Goal: Transaction & Acquisition: Subscribe to service/newsletter

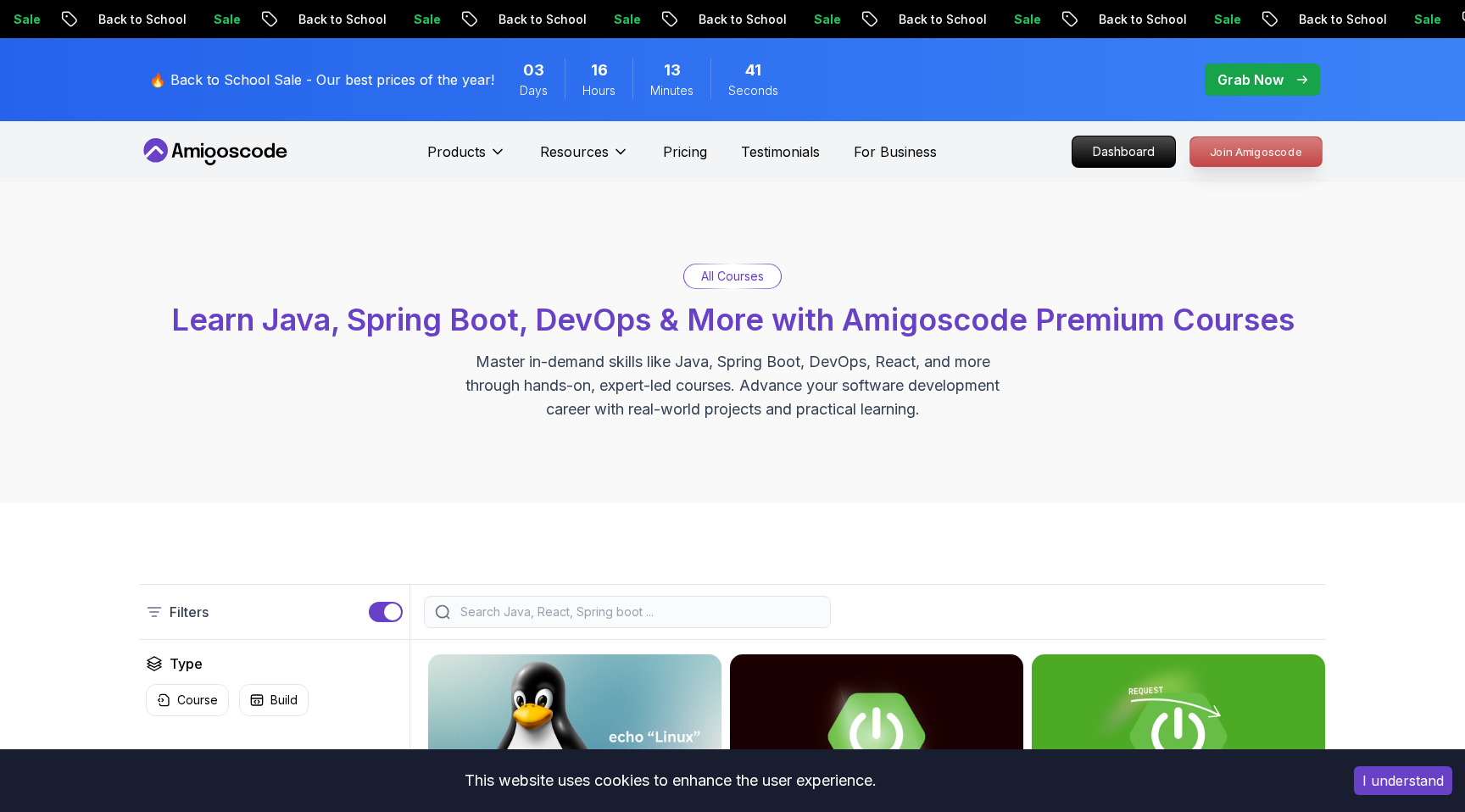
click at [1238, 157] on p "Join Amigoscode" at bounding box center [1256, 151] width 131 height 29
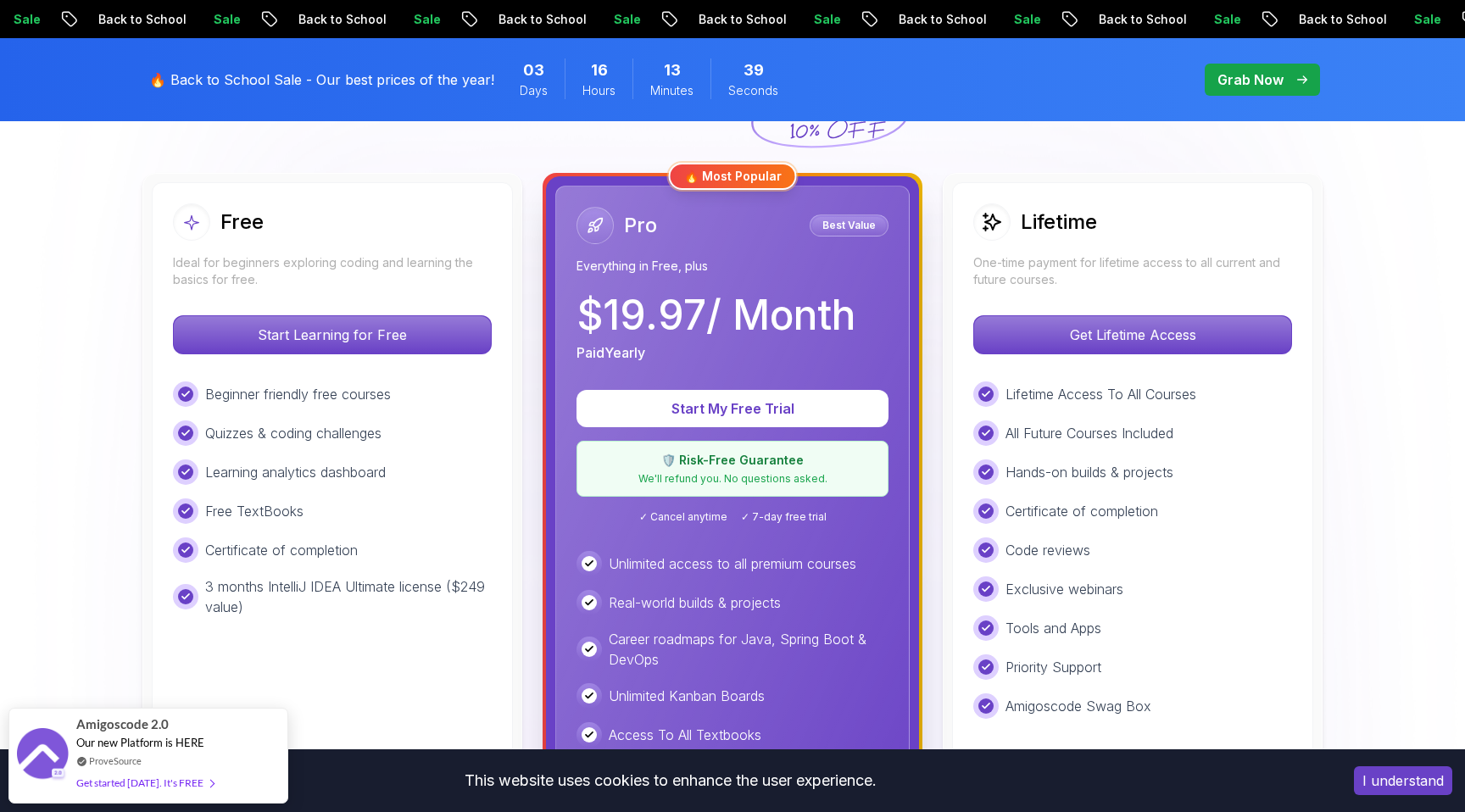
scroll to position [459, 0]
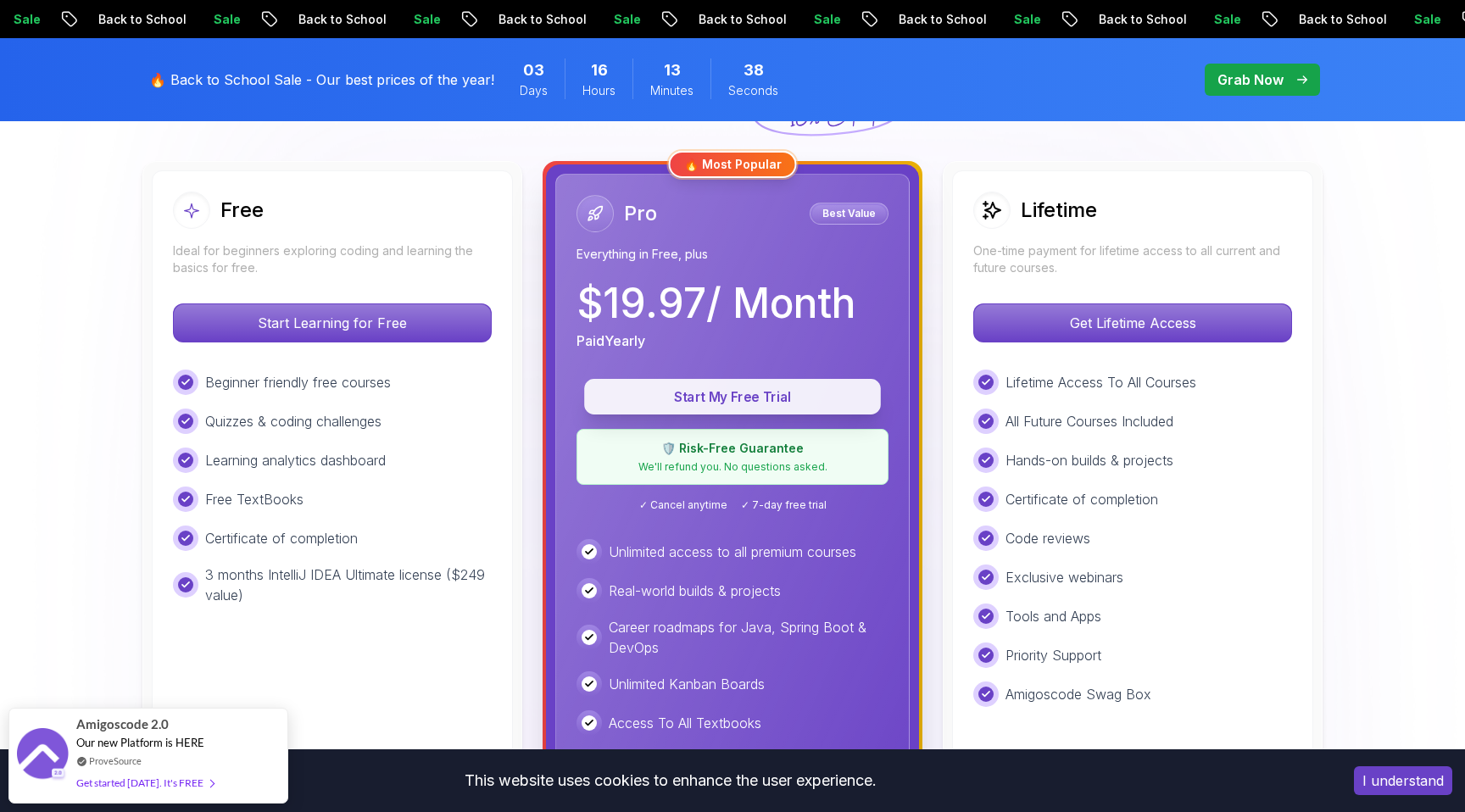
click at [809, 392] on p "Start My Free Trial" at bounding box center [732, 397] width 257 height 20
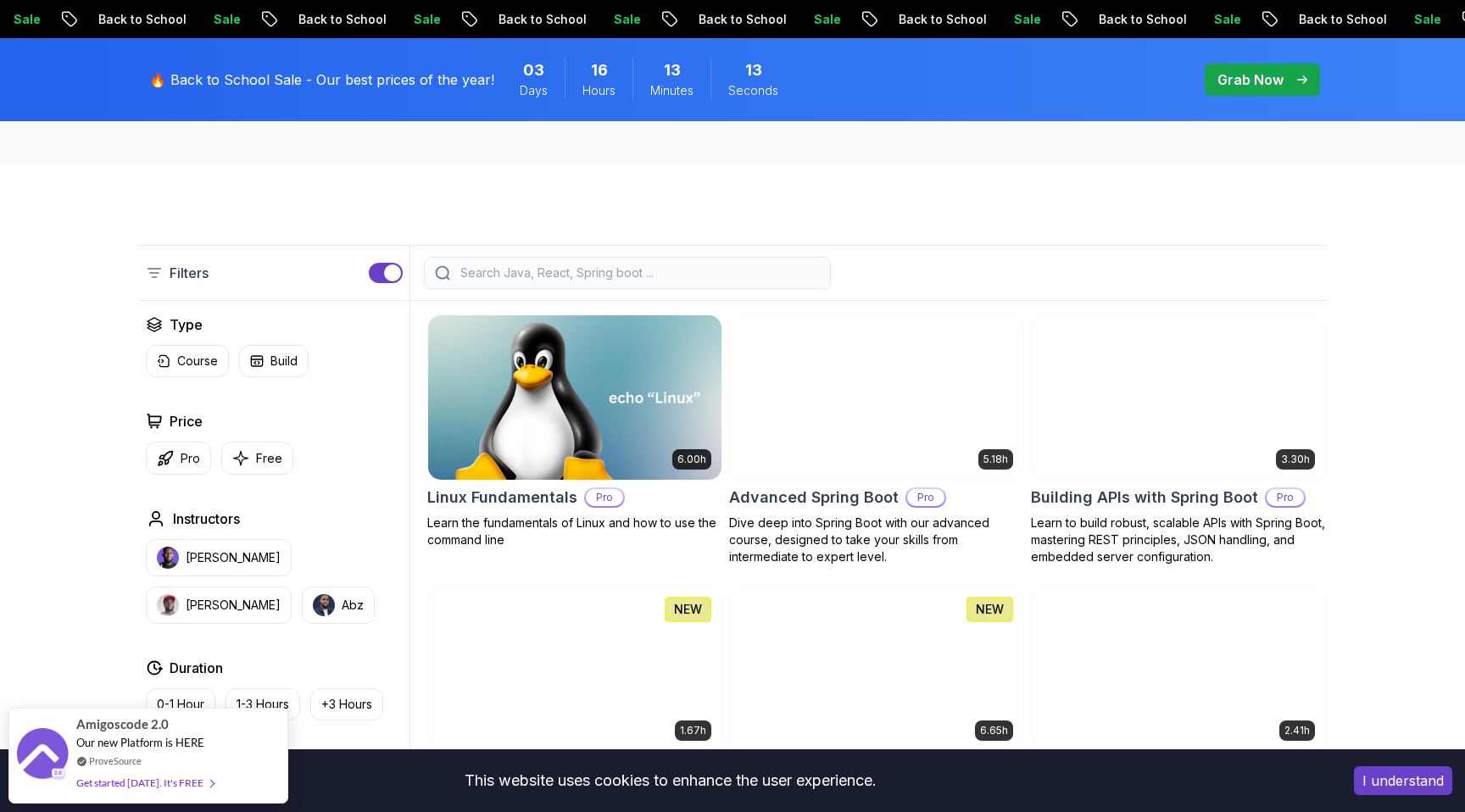
scroll to position [339, 0]
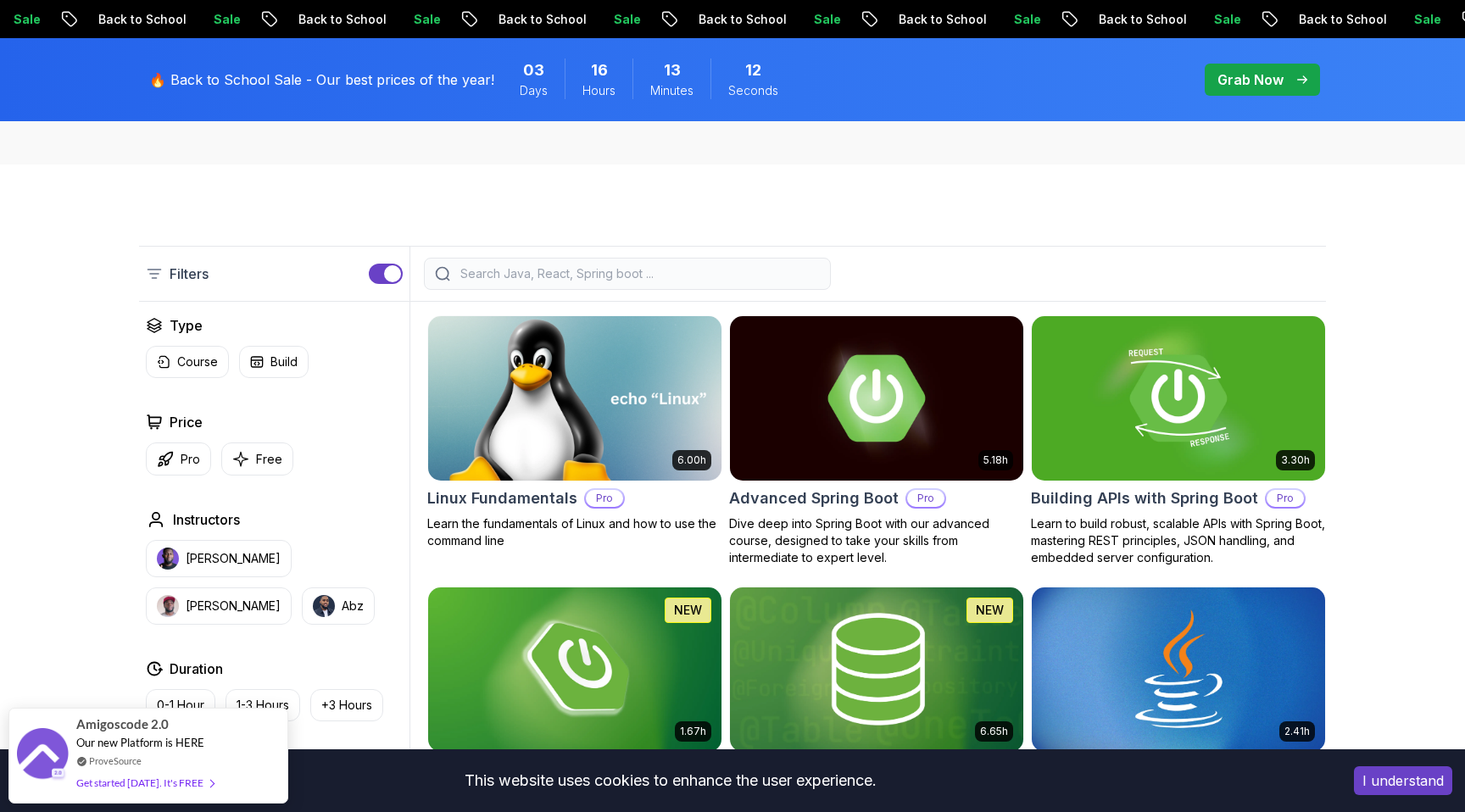
click at [490, 508] on h2 "Linux Fundamentals" at bounding box center [503, 498] width 150 height 23
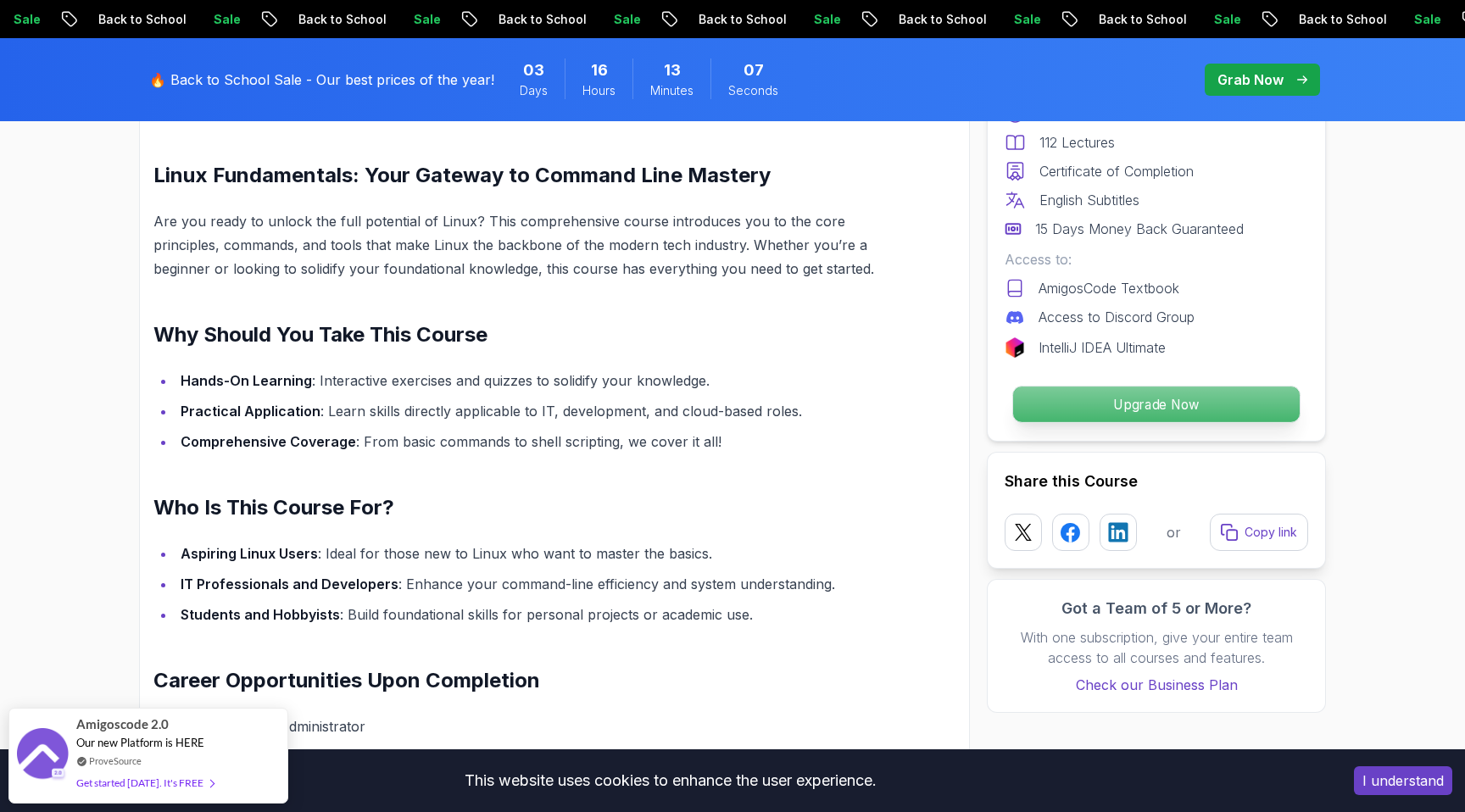
click at [1134, 407] on p "Upgrade Now" at bounding box center [1157, 404] width 287 height 35
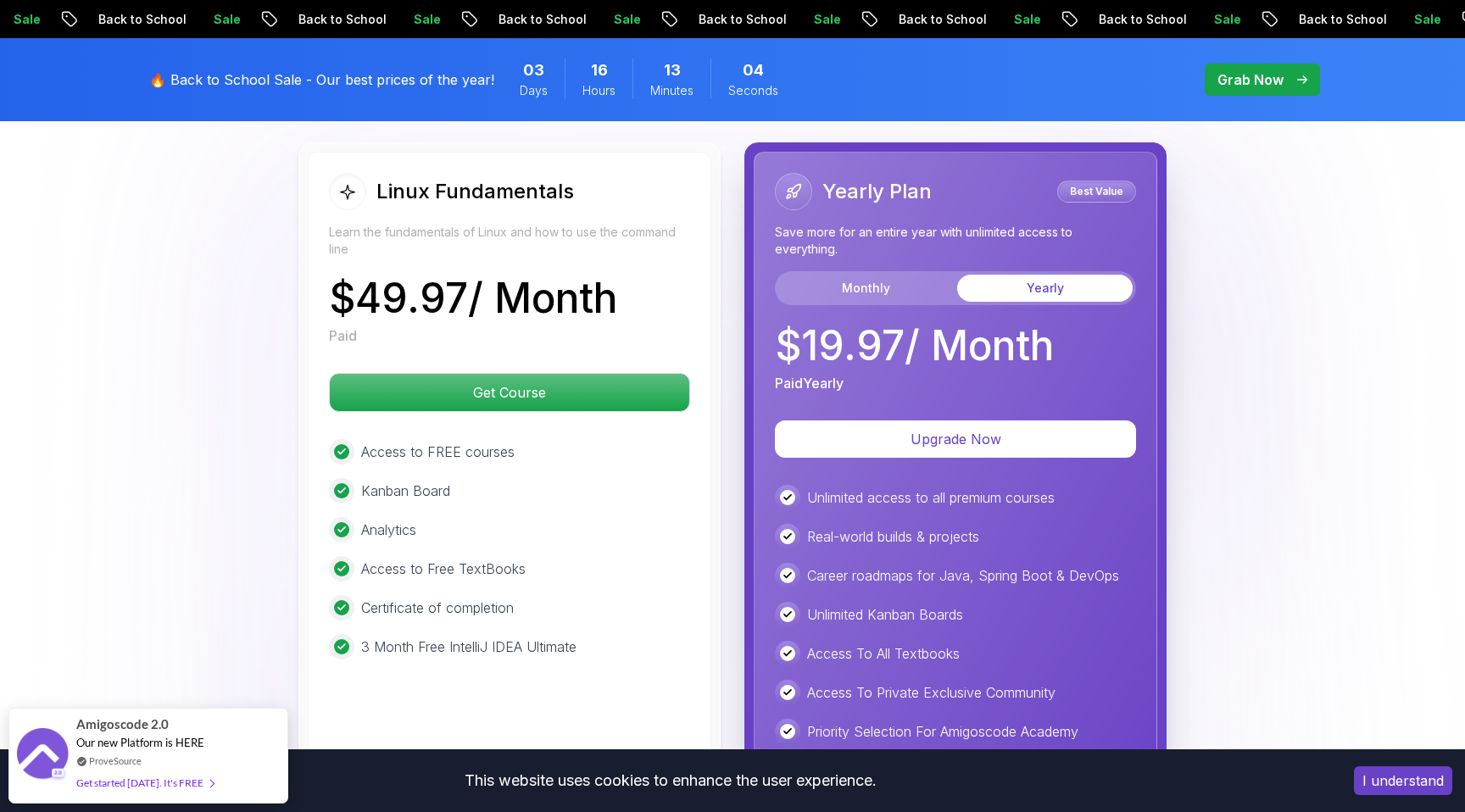
scroll to position [3867, 0]
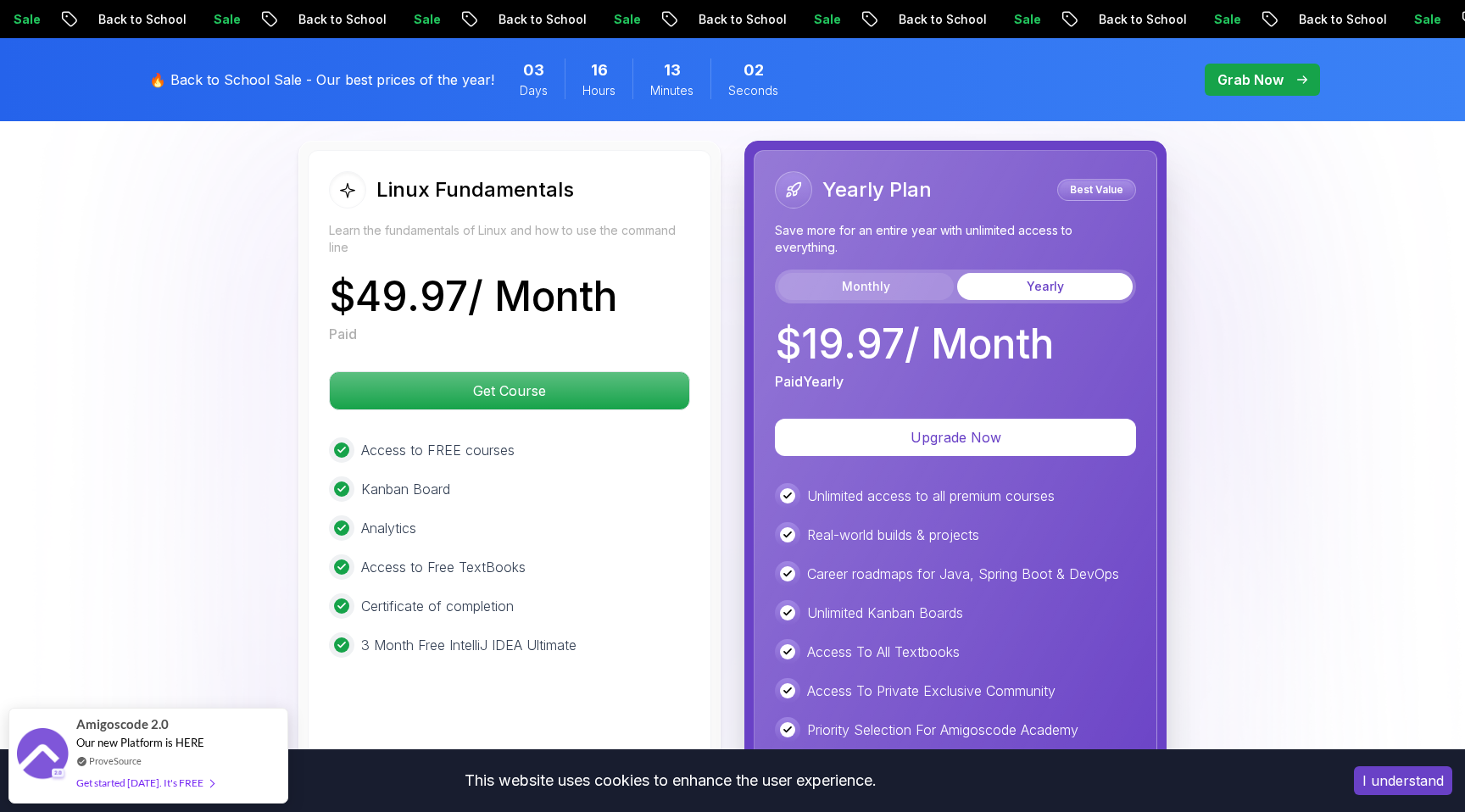
click at [867, 293] on button "Monthly" at bounding box center [866, 286] width 175 height 27
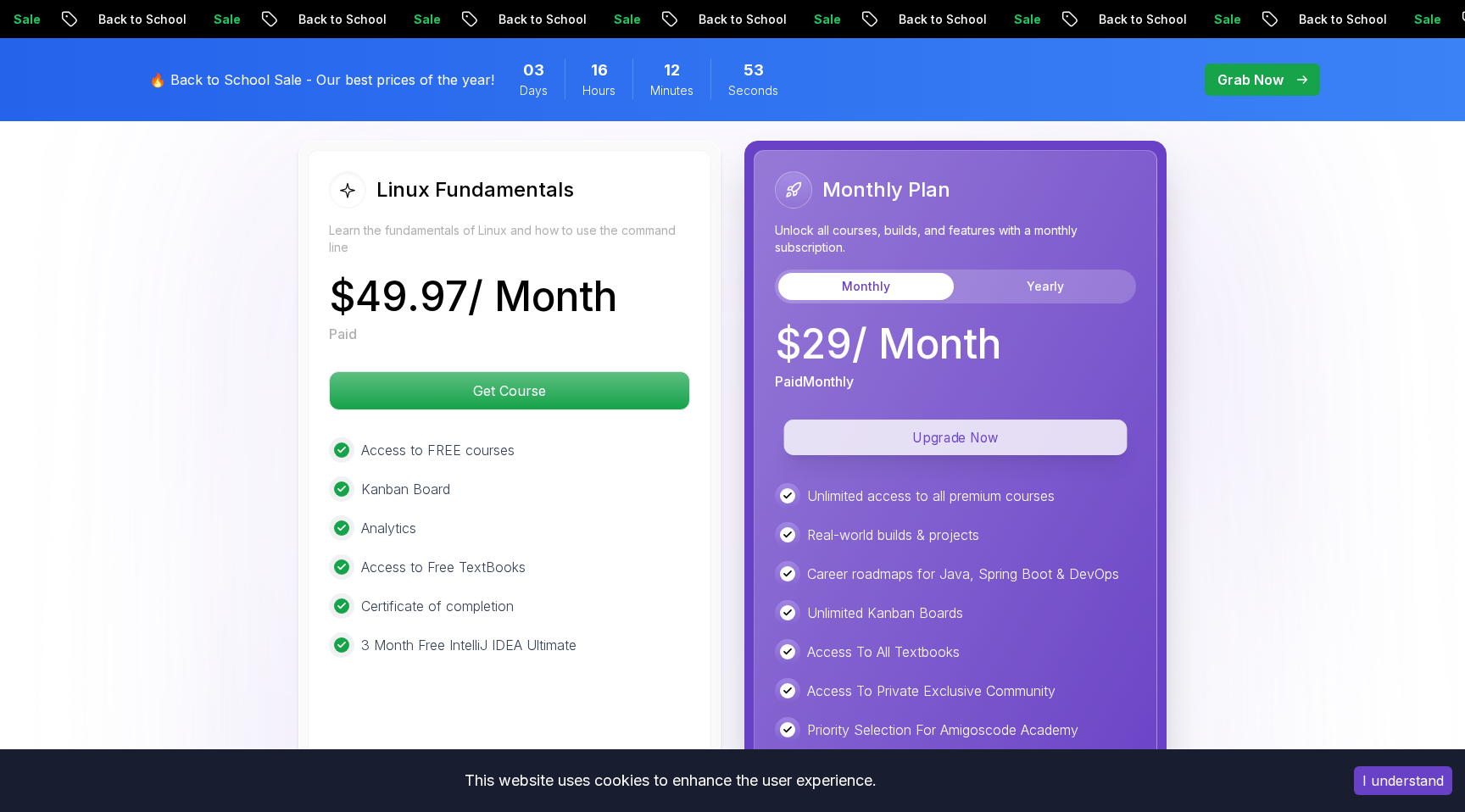
click at [967, 429] on p "Upgrade Now" at bounding box center [956, 437] width 344 height 35
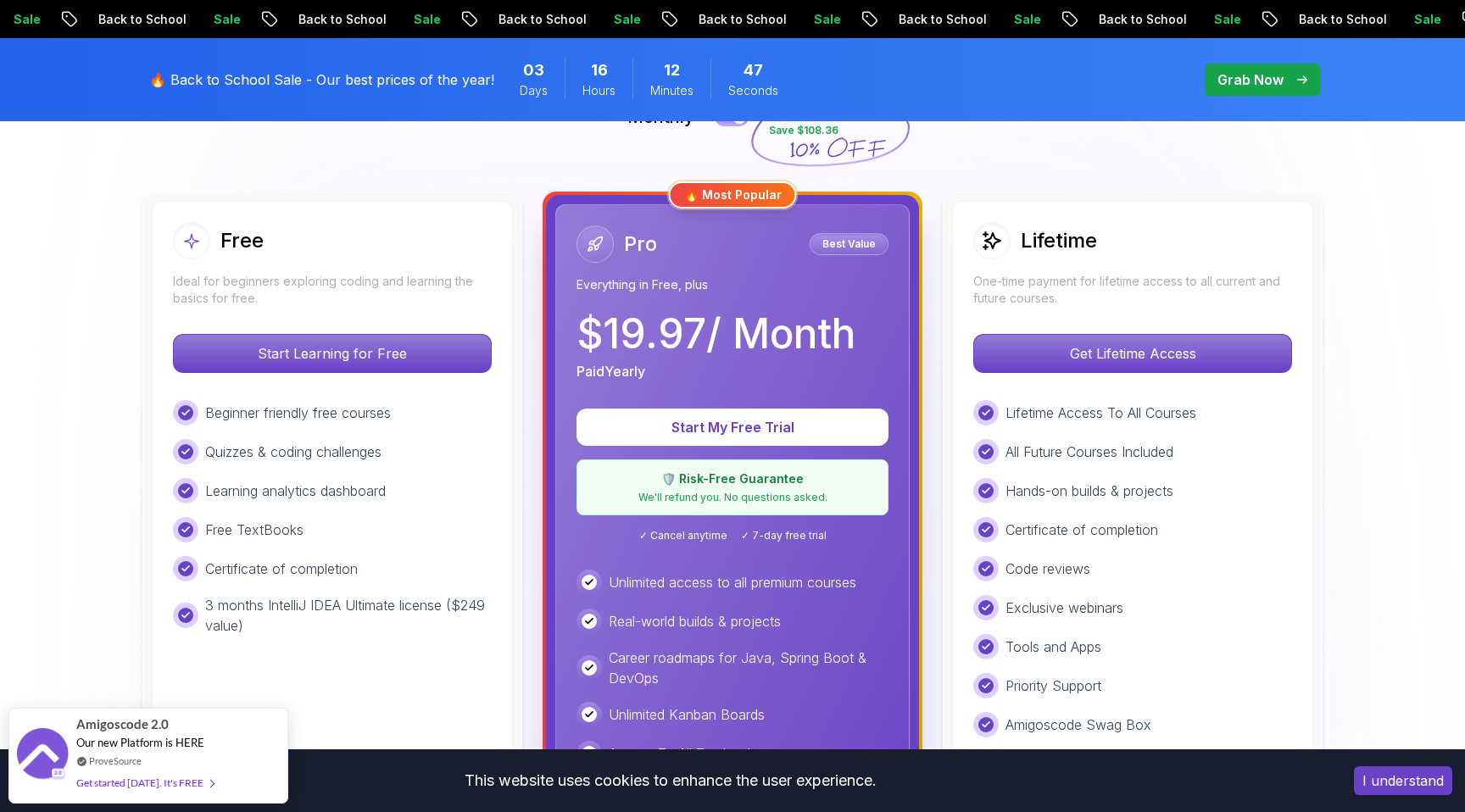
scroll to position [443, 0]
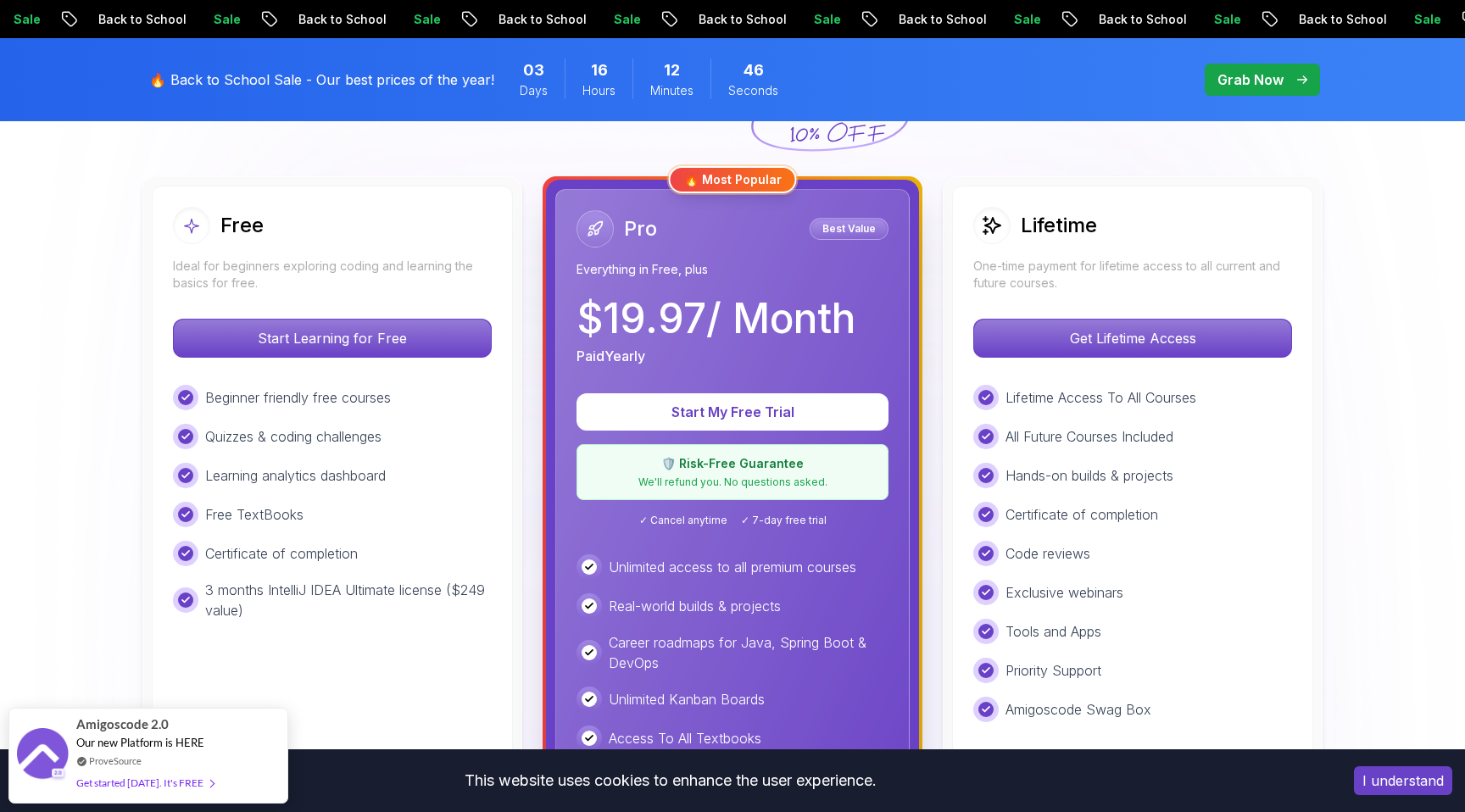
click at [736, 500] on div "Start My Free Trial 🛡️ Risk-Free Guarantee We'll refund you. No questions asked…" at bounding box center [732, 460] width 312 height 134
click at [736, 482] on p "We'll refund you. No questions asked." at bounding box center [732, 483] width 290 height 14
click at [713, 524] on span "✓ Cancel anytime" at bounding box center [683, 521] width 88 height 14
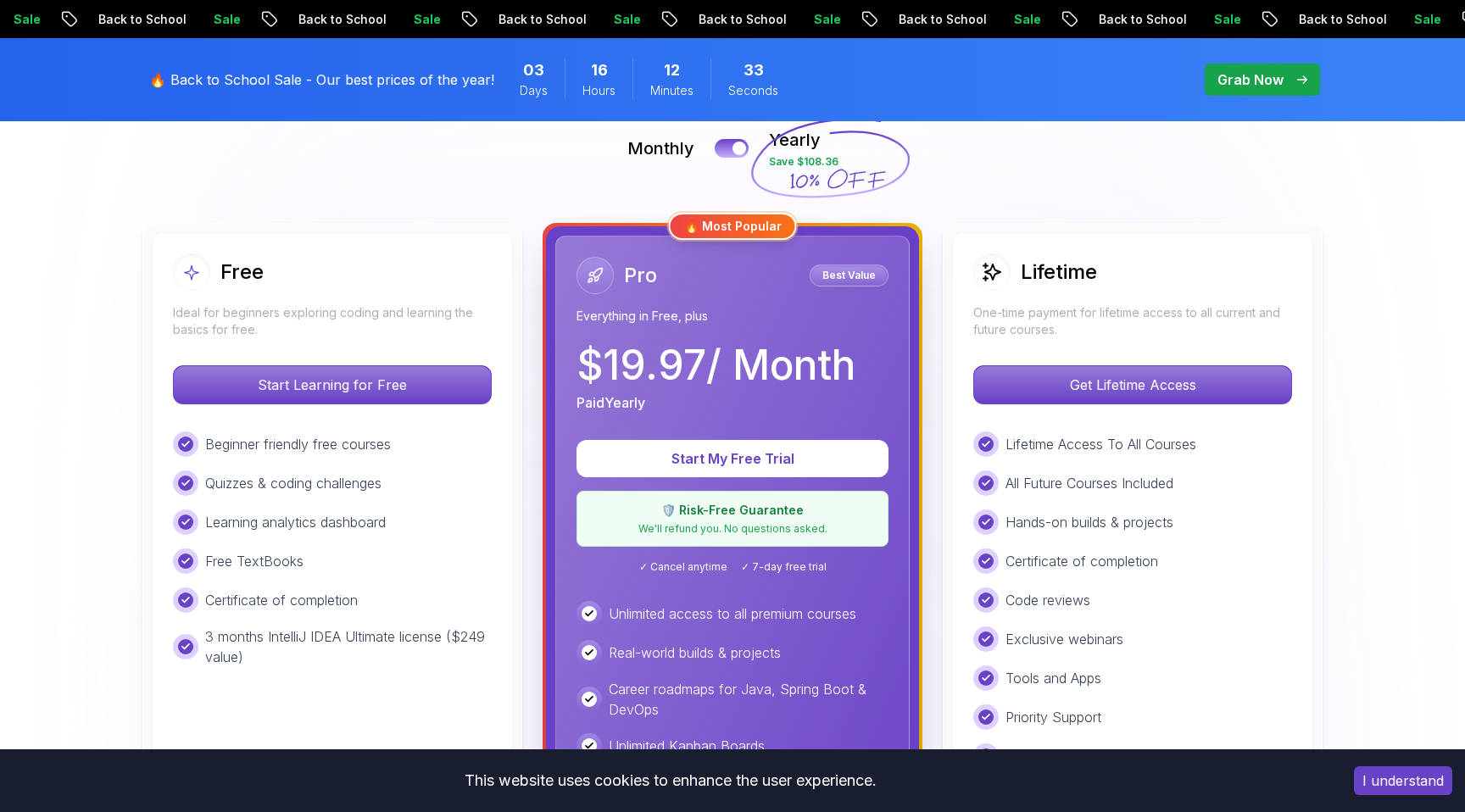
scroll to position [409, 0]
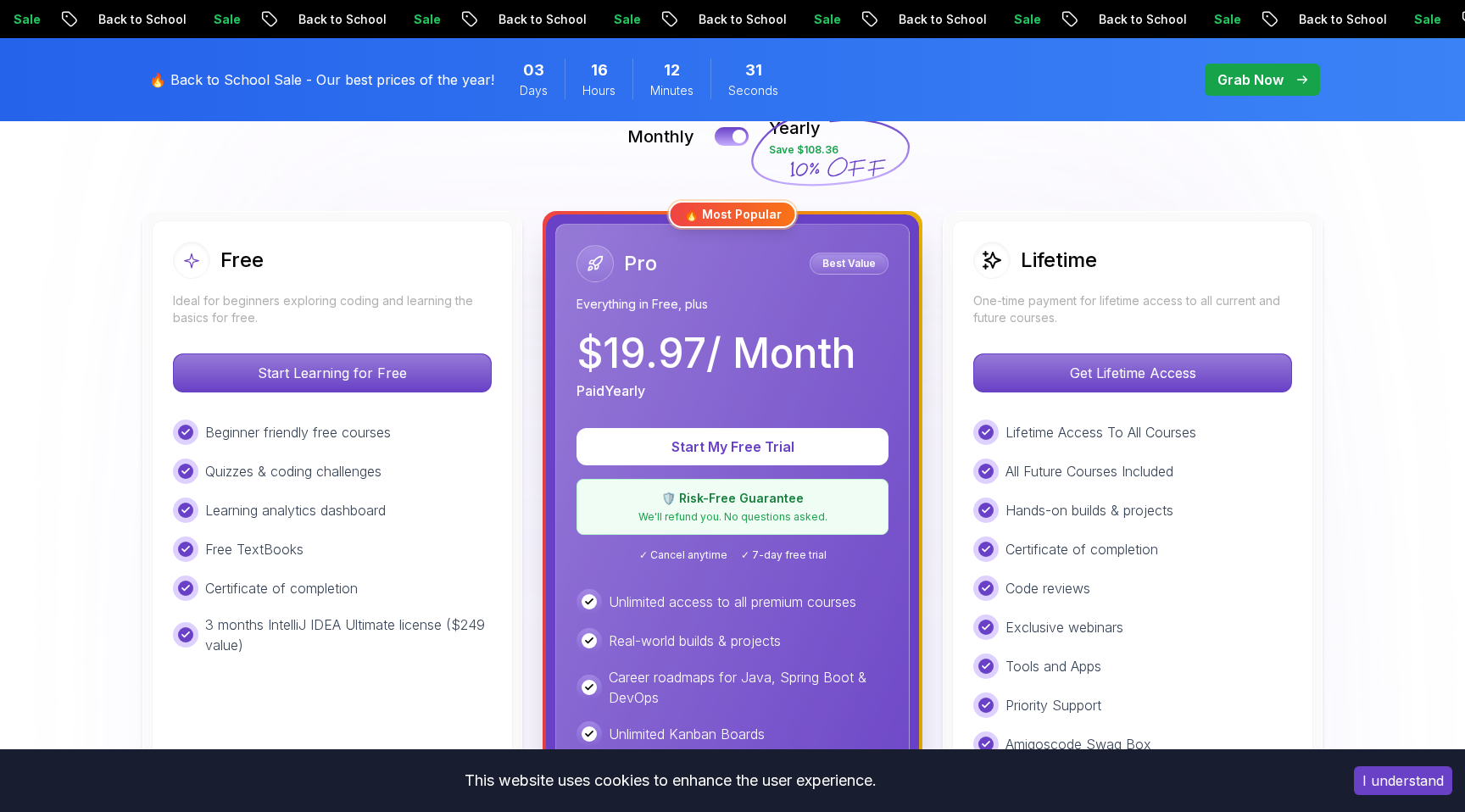
click at [858, 262] on p "Best Value" at bounding box center [848, 263] width 73 height 17
click at [732, 132] on button at bounding box center [732, 136] width 35 height 20
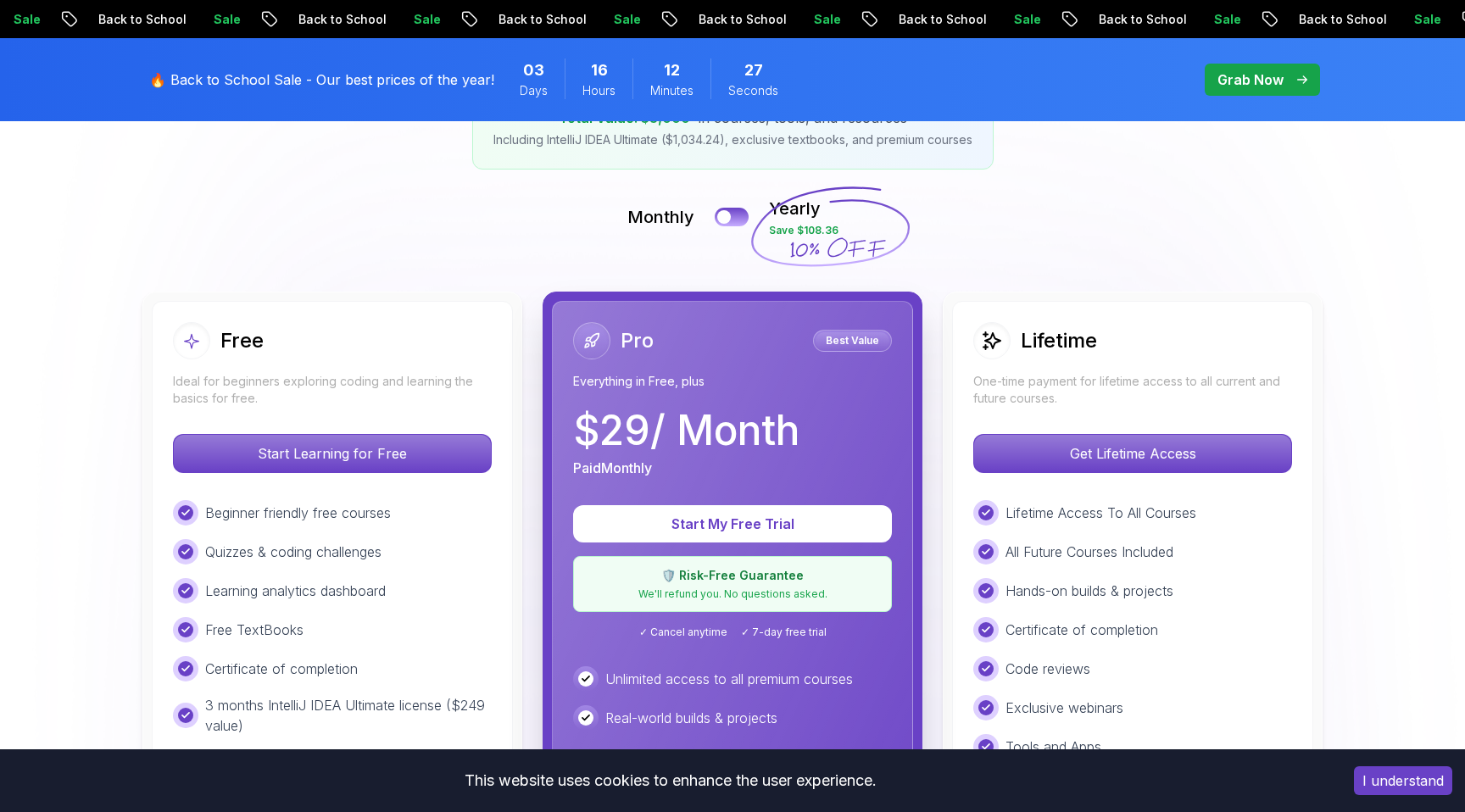
scroll to position [343, 0]
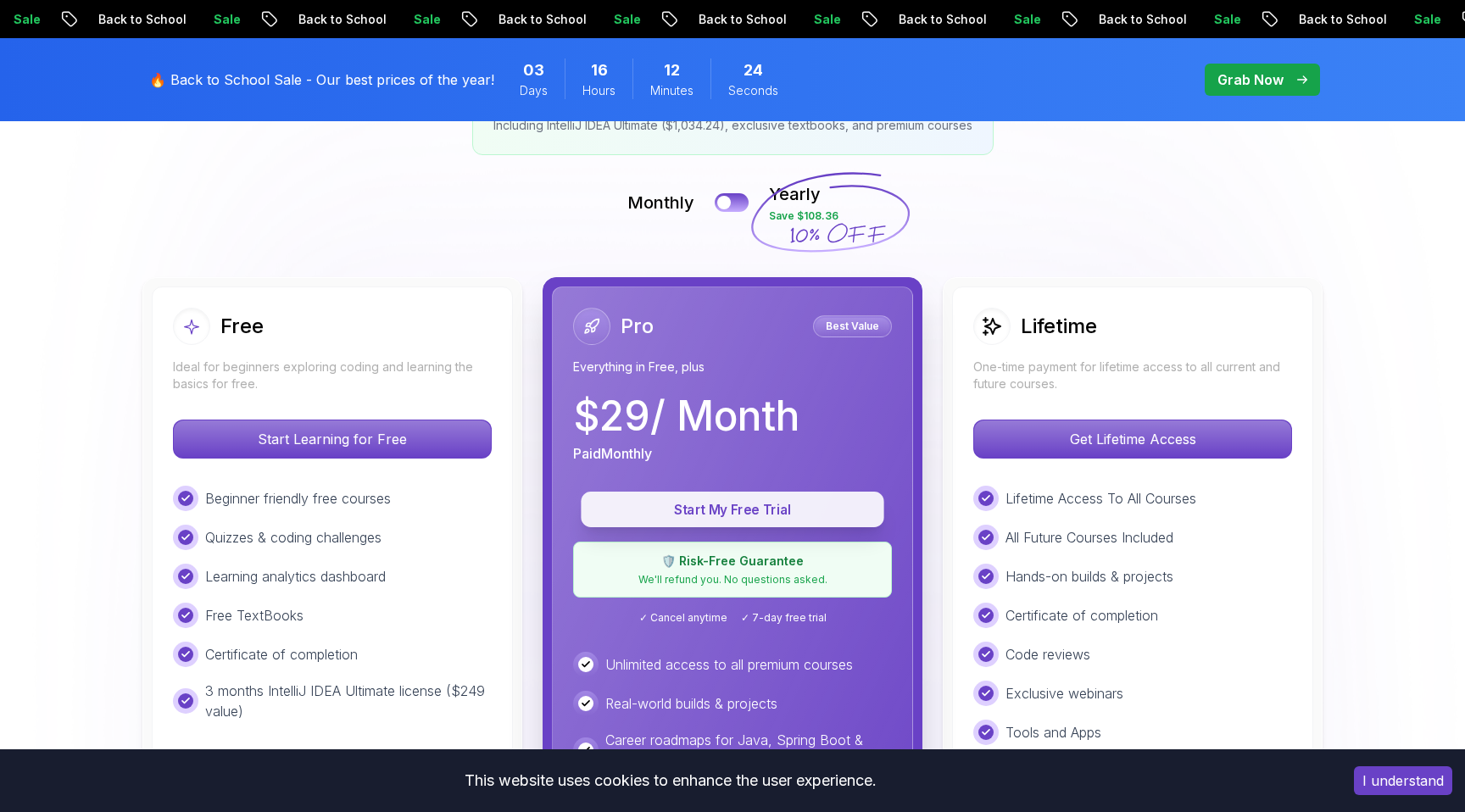
click at [762, 508] on p "Start My Free Trial" at bounding box center [732, 510] width 264 height 20
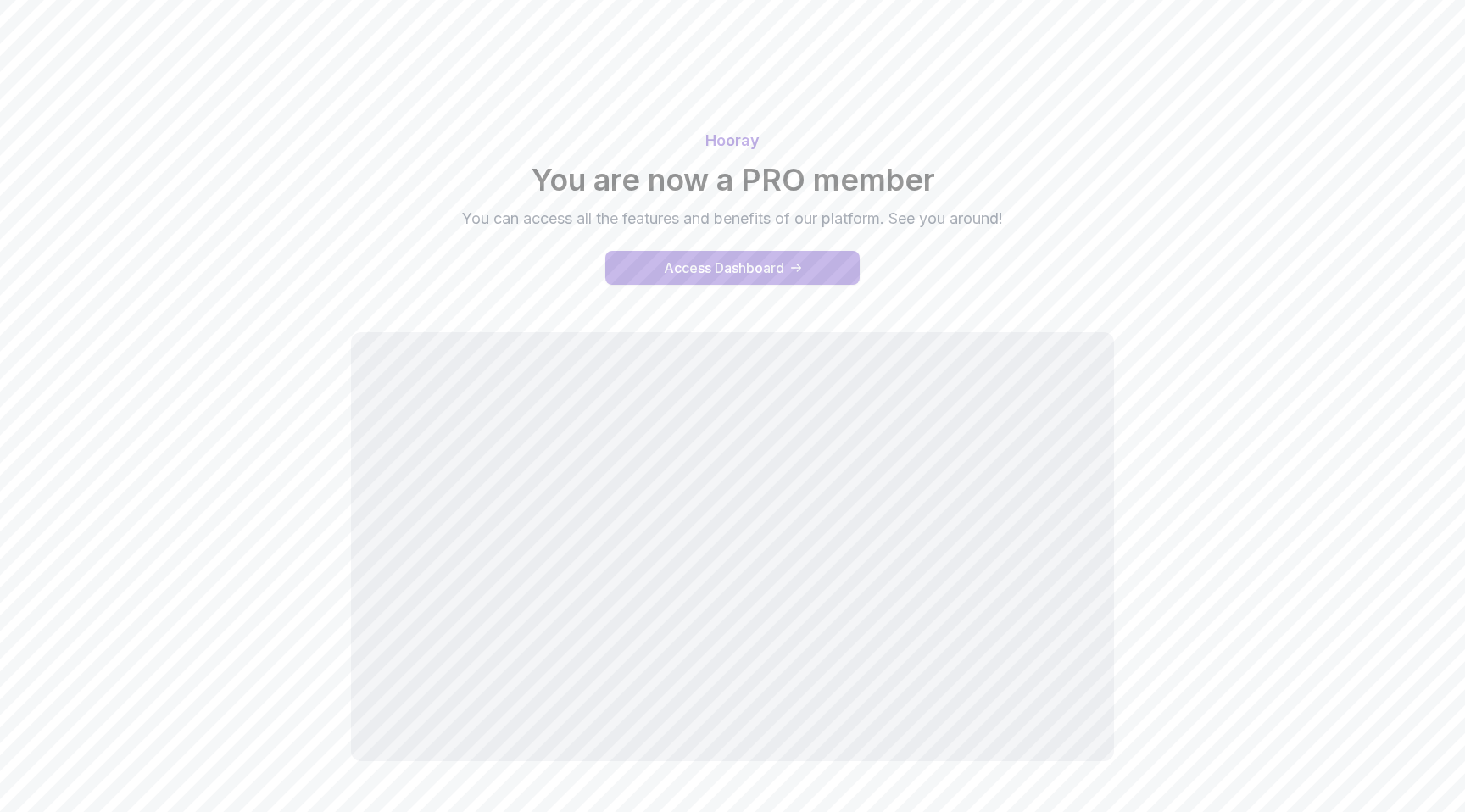
click at [740, 273] on div "Access Dashboard" at bounding box center [724, 268] width 120 height 21
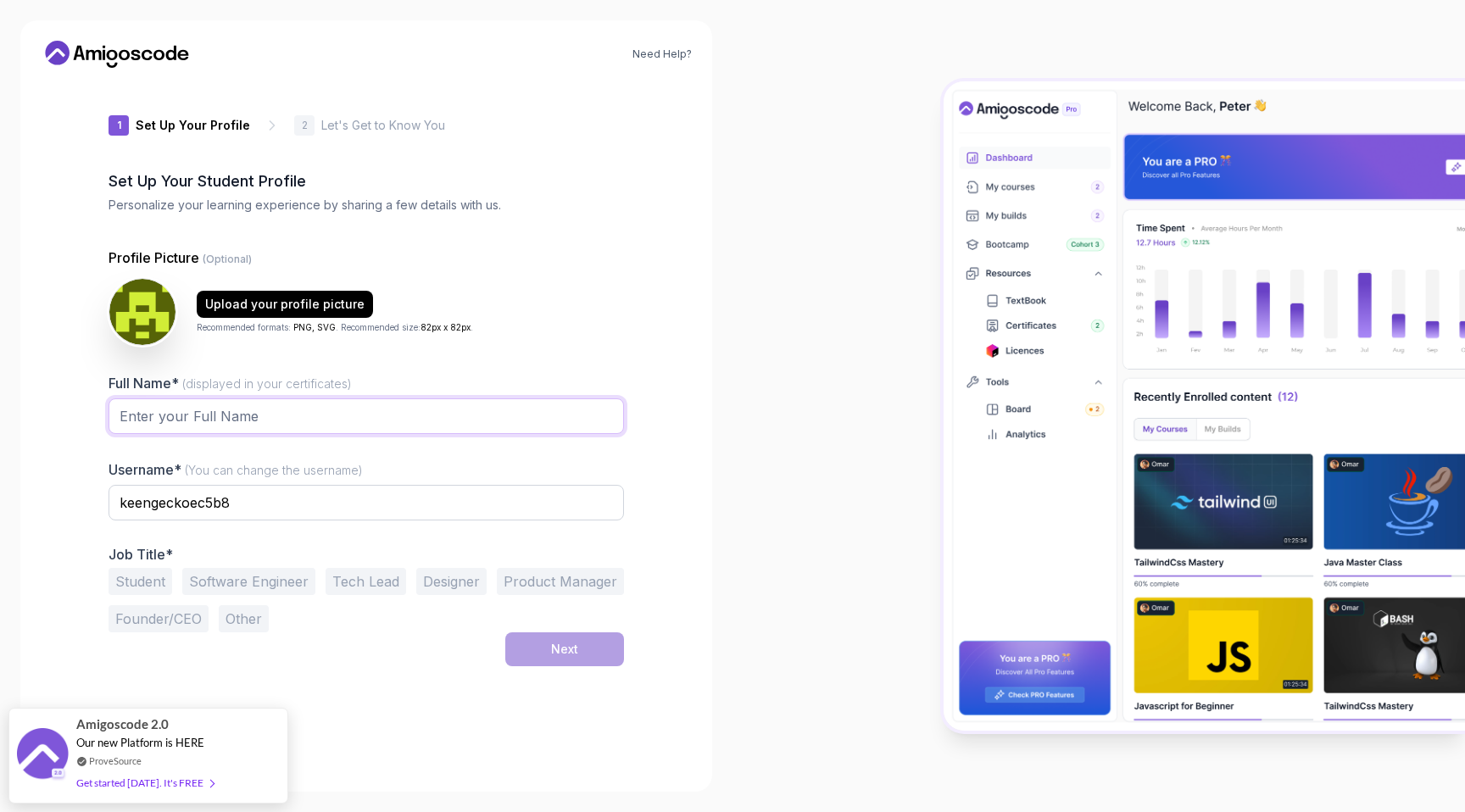
click at [267, 414] on input "Full Name* (displayed in your certificates)" at bounding box center [366, 416] width 516 height 35
type input "D"
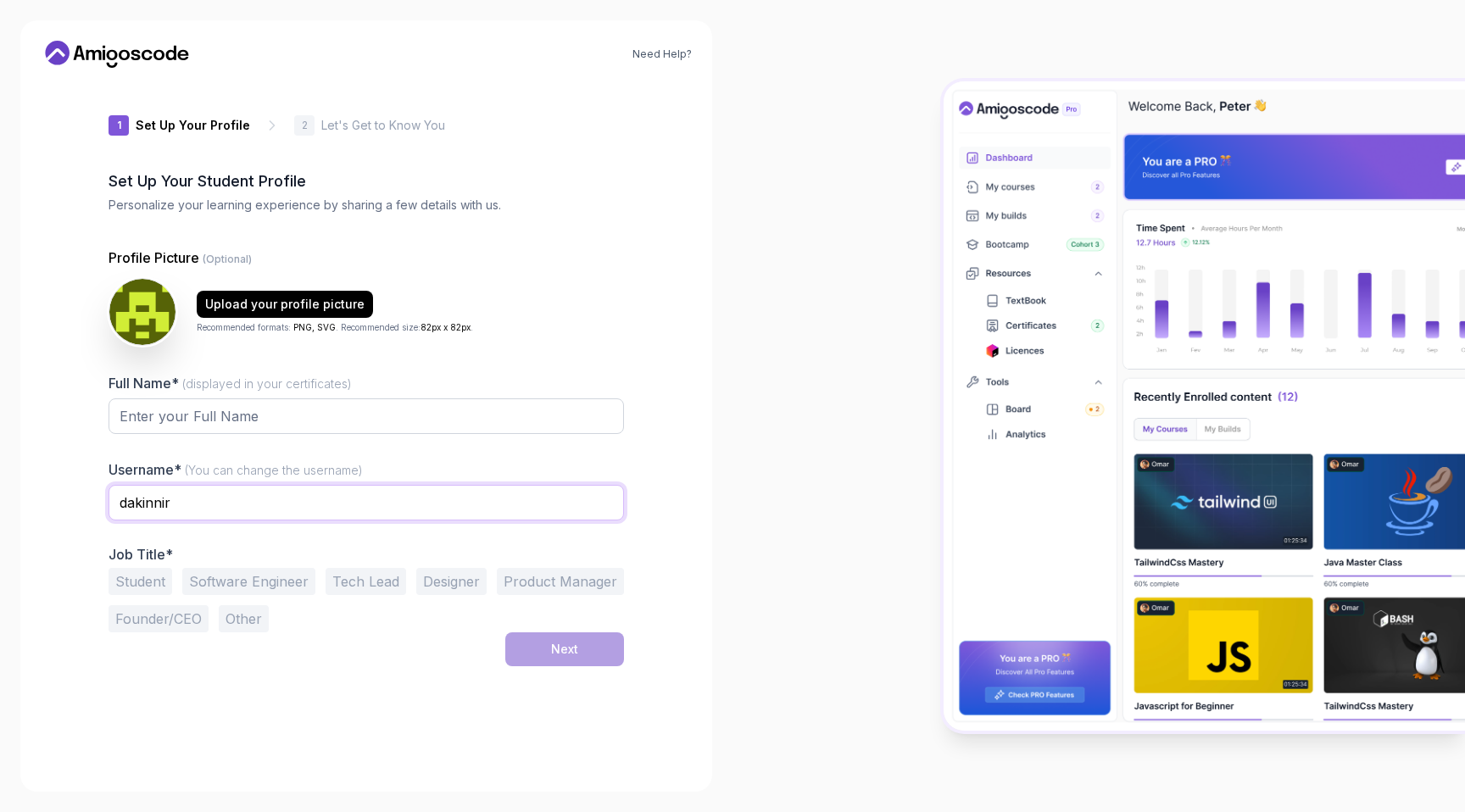
type input "dakinnir"
click at [278, 431] on input "Full Name* (displayed in your certificates)" at bounding box center [366, 416] width 516 height 35
type input "Daniel Akinniranye"
click at [250, 568] on div "Job Title* Student Software Engineer Tech Lead Designer Product Manager Founder…" at bounding box center [366, 589] width 516 height 86
click at [251, 585] on button "Software Engineer" at bounding box center [249, 581] width 133 height 27
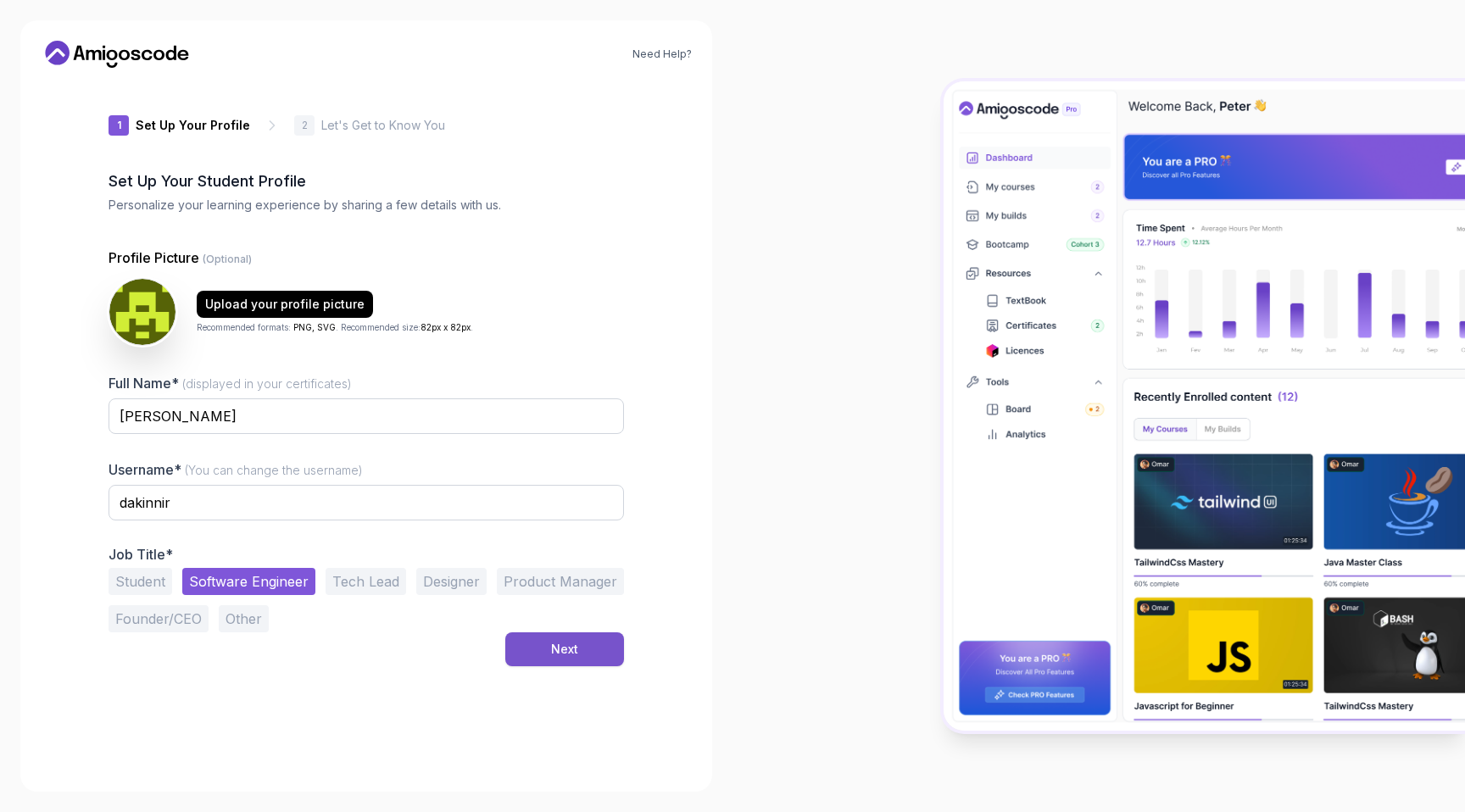
click at [542, 663] on button "Next" at bounding box center [564, 649] width 118 height 34
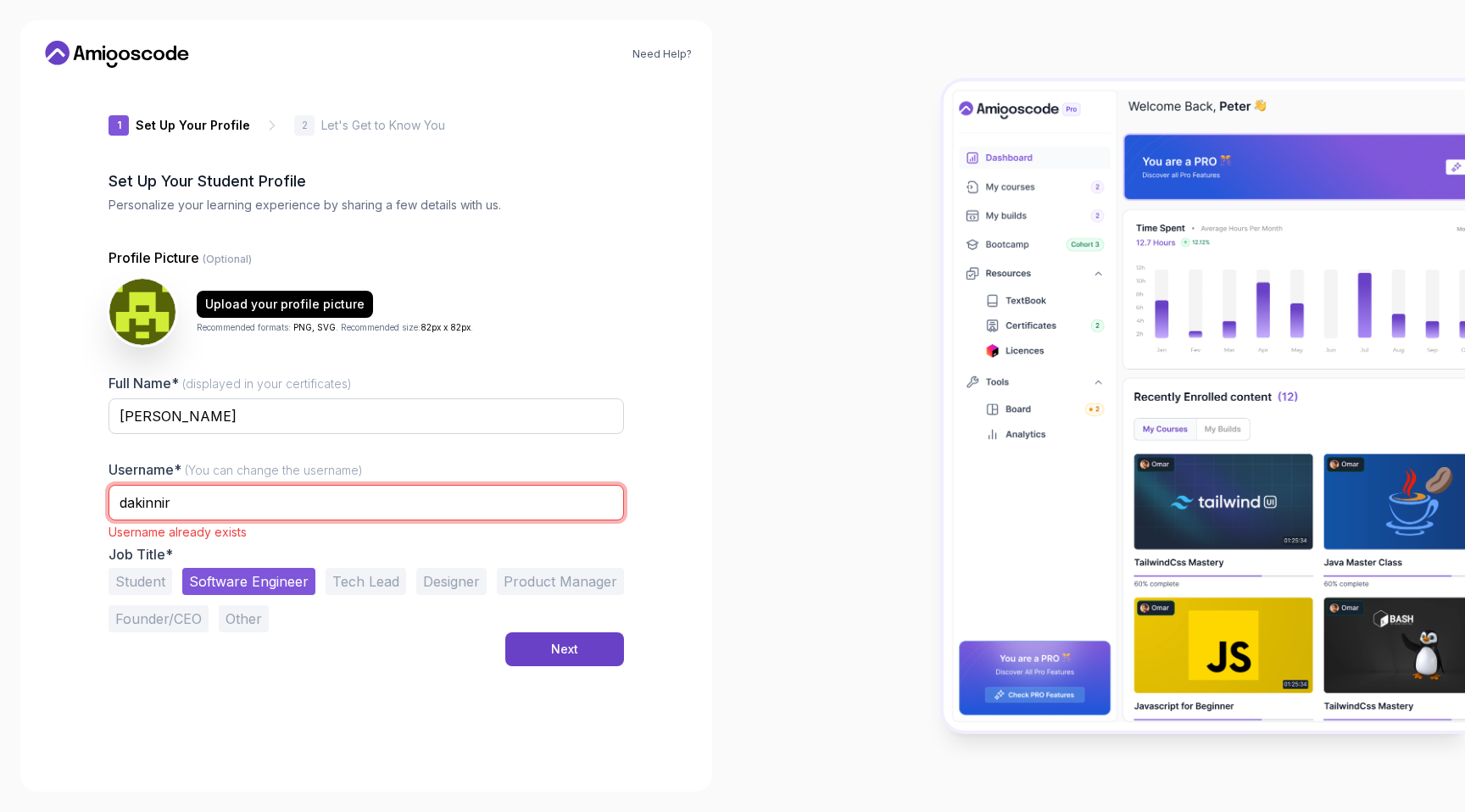
click at [316, 497] on input "dakinnir" at bounding box center [366, 503] width 516 height 35
click at [314, 503] on input "dakinnir" at bounding box center [366, 503] width 516 height 35
type input "D"
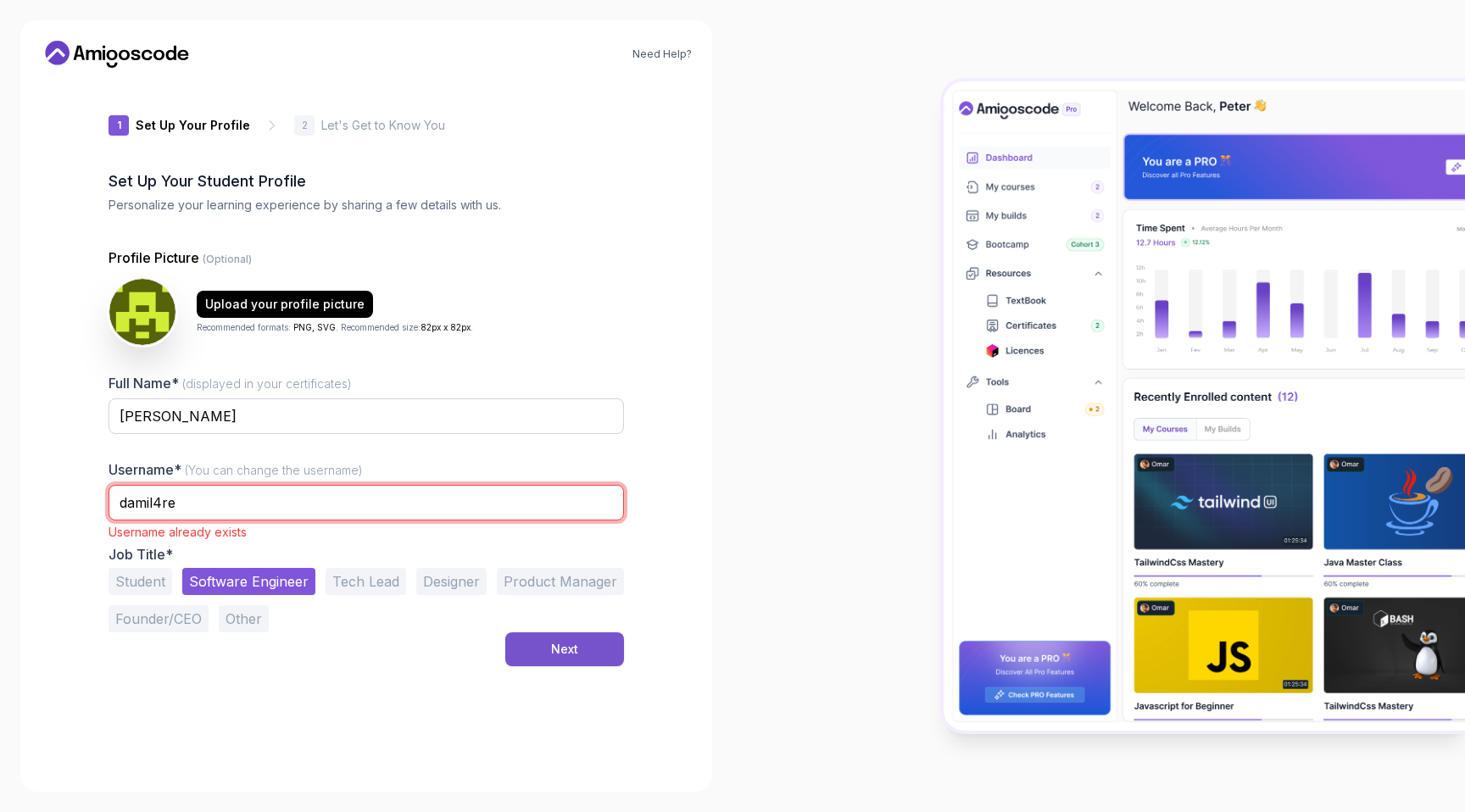
type input "damil4re"
click at [598, 647] on button "Next" at bounding box center [564, 649] width 118 height 34
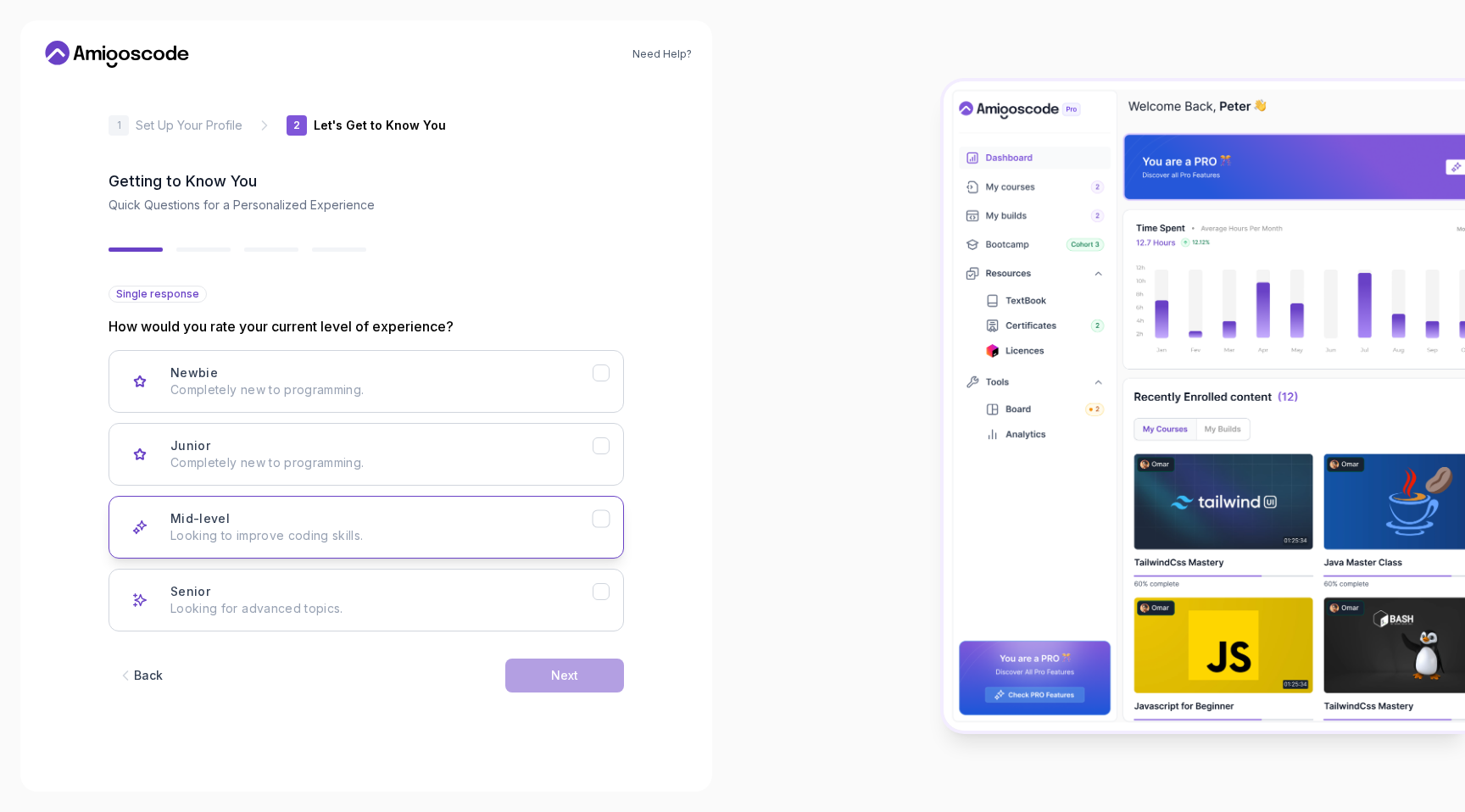
click at [377, 529] on p "Looking to improve coding skills." at bounding box center [381, 536] width 422 height 17
click at [584, 685] on button "Next" at bounding box center [564, 676] width 118 height 34
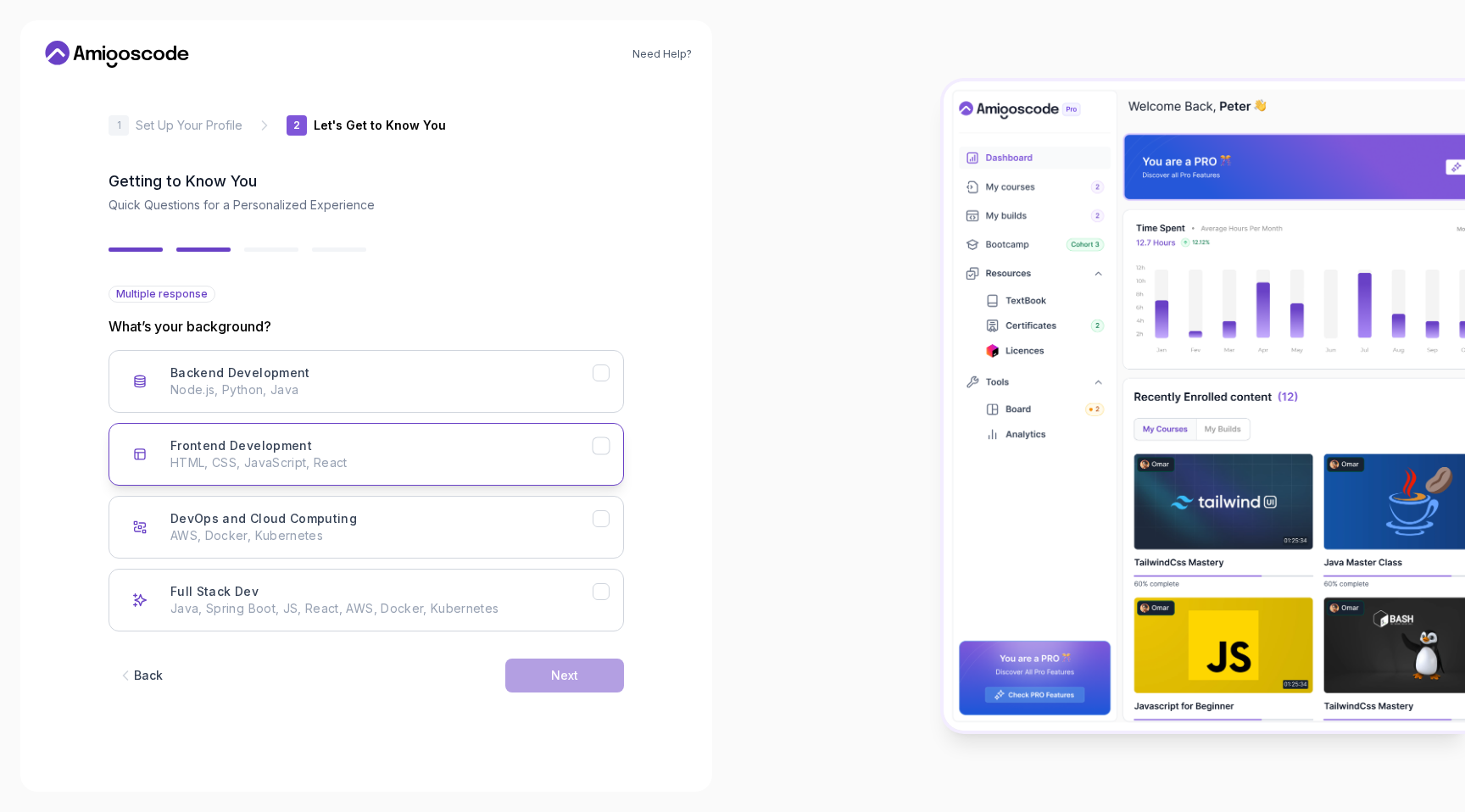
click at [404, 469] on p "HTML, CSS, JavaScript, React" at bounding box center [381, 463] width 422 height 17
click at [532, 685] on button "Next" at bounding box center [564, 676] width 118 height 34
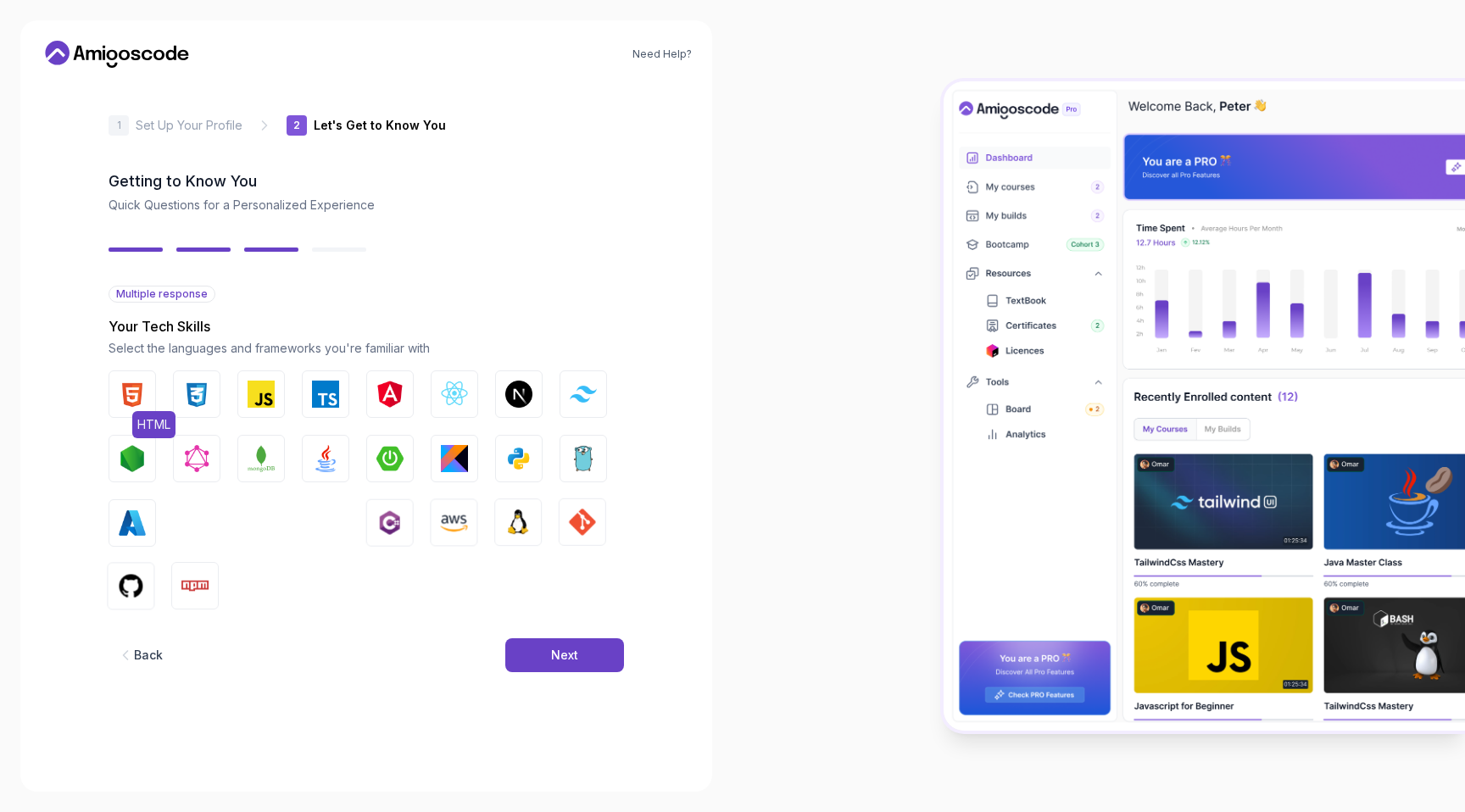
click at [146, 397] on button "HTML" at bounding box center [132, 394] width 48 height 48
click at [192, 403] on img "button" at bounding box center [196, 394] width 27 height 27
click at [261, 409] on button "JavaScript" at bounding box center [261, 394] width 48 height 48
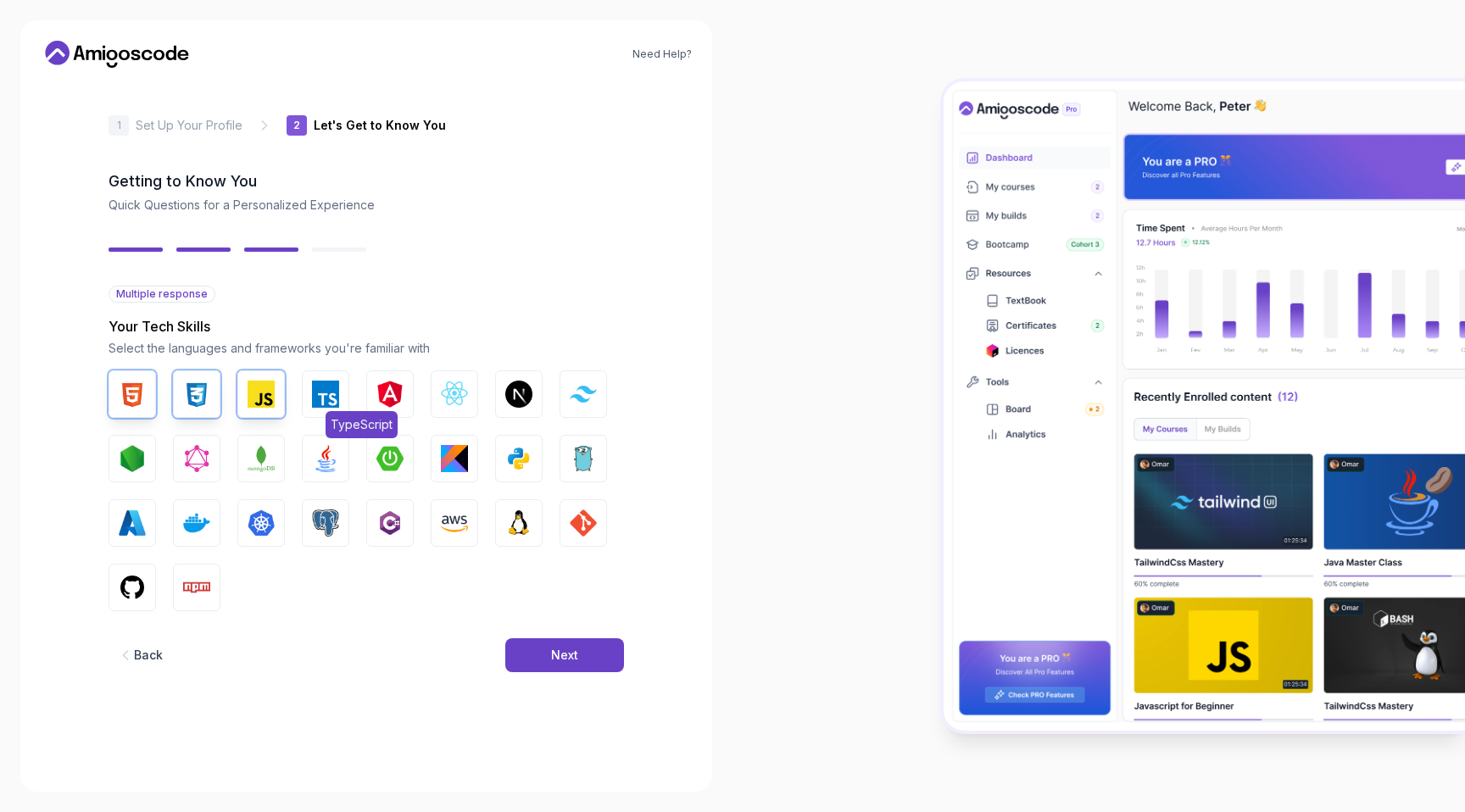
click at [310, 405] on button "TypeScript" at bounding box center [325, 394] width 48 height 48
click at [367, 409] on button "Angular" at bounding box center [390, 394] width 48 height 48
click at [469, 404] on button "React.js" at bounding box center [454, 394] width 48 height 48
click at [509, 394] on img "button" at bounding box center [518, 394] width 27 height 27
click at [566, 392] on button "Tailwind CSS" at bounding box center [583, 394] width 48 height 48
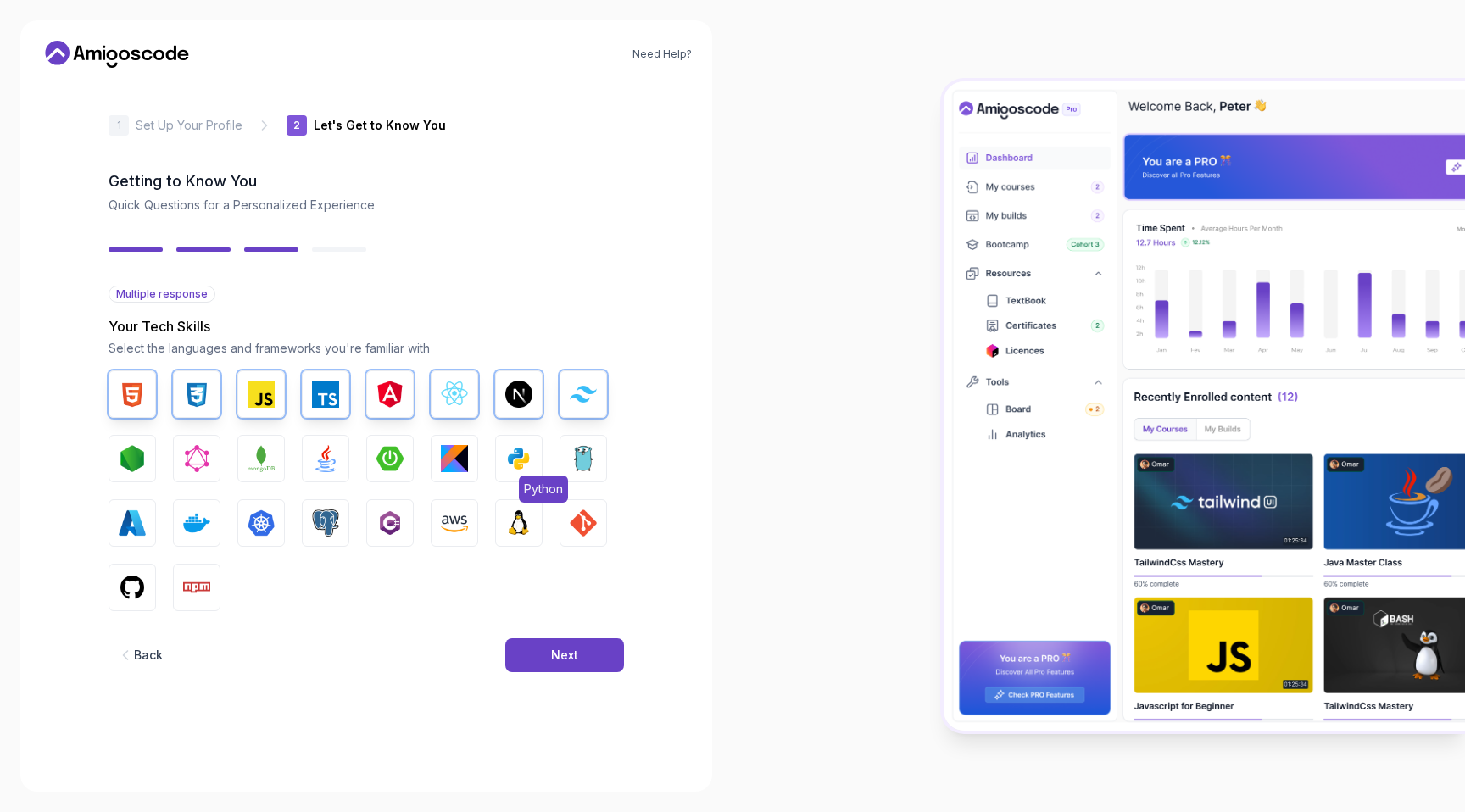
click at [500, 460] on button "Python" at bounding box center [518, 459] width 48 height 48
click at [441, 458] on img "button" at bounding box center [453, 458] width 27 height 27
click at [524, 522] on img "button" at bounding box center [518, 523] width 27 height 27
click at [564, 517] on button "GIT" at bounding box center [583, 523] width 48 height 48
click at [127, 584] on img "button" at bounding box center [131, 587] width 27 height 27
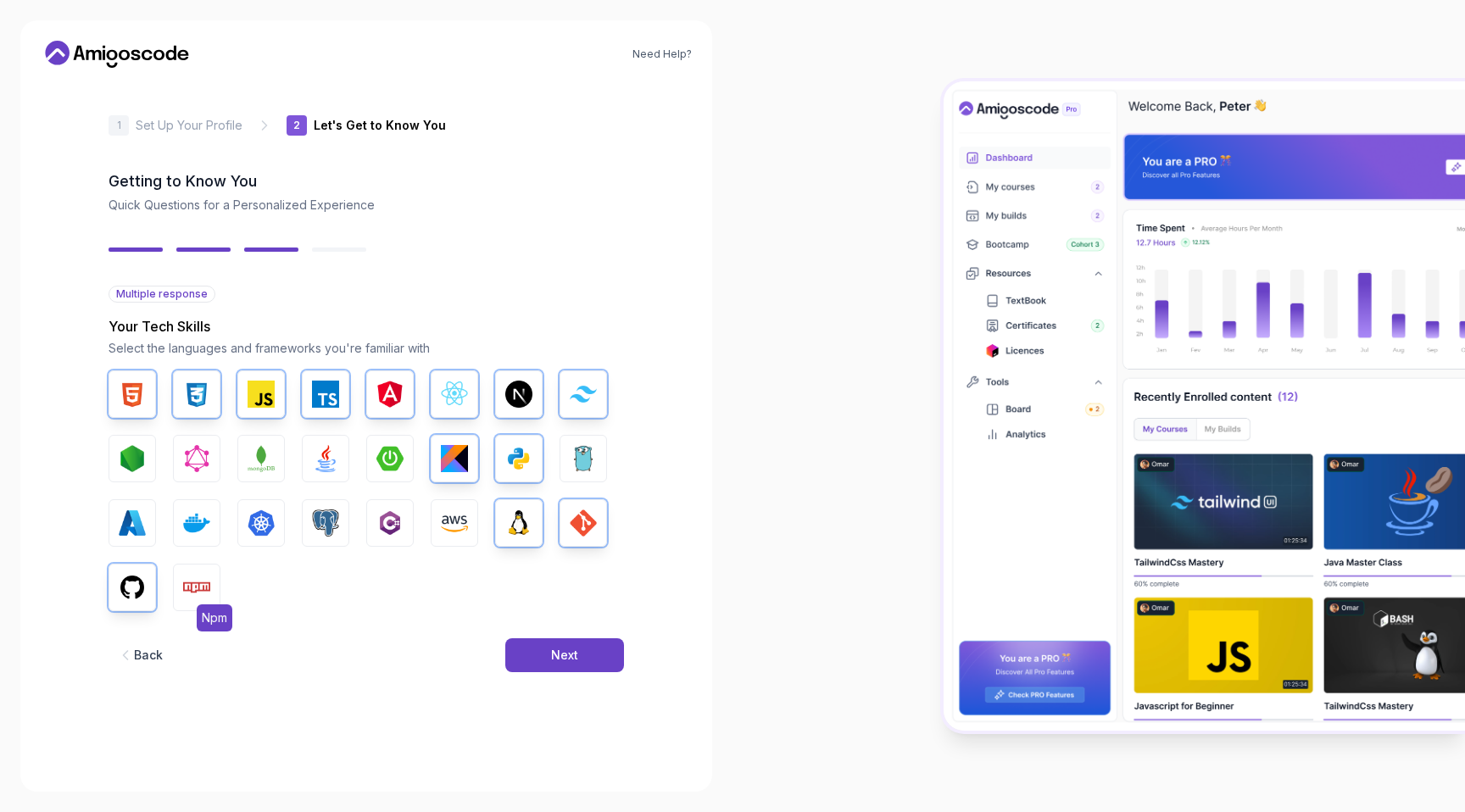
click at [194, 589] on img "button" at bounding box center [196, 587] width 27 height 27
click at [134, 461] on img "button" at bounding box center [131, 458] width 27 height 27
click at [251, 462] on img "button" at bounding box center [261, 458] width 27 height 27
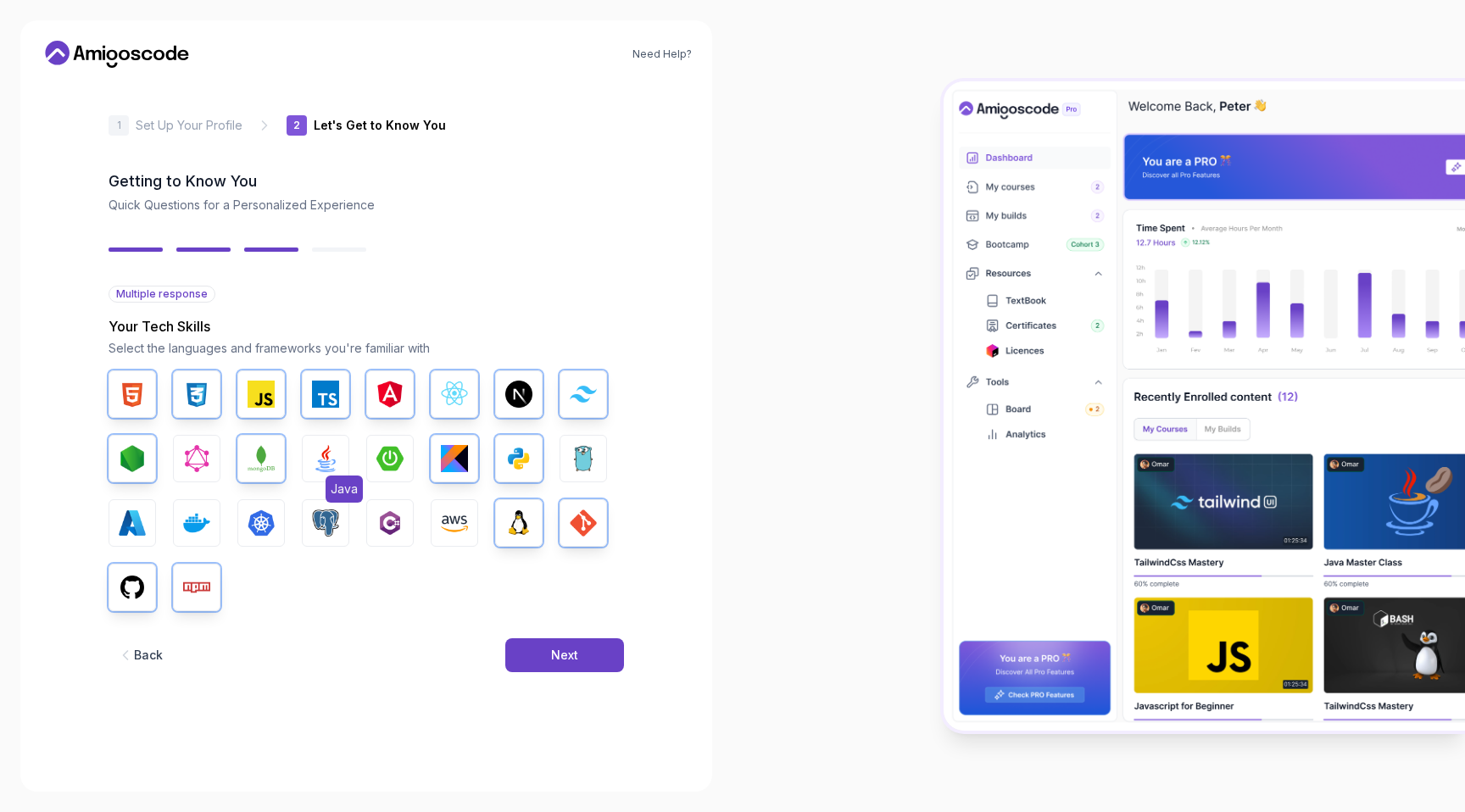
click at [310, 459] on button "Java" at bounding box center [325, 459] width 48 height 48
click at [386, 401] on img "button" at bounding box center [390, 394] width 27 height 27
click at [398, 468] on img "button" at bounding box center [390, 458] width 27 height 27
click at [539, 635] on div "Back Next" at bounding box center [366, 656] width 516 height 88
click at [539, 659] on button "Next" at bounding box center [564, 655] width 118 height 34
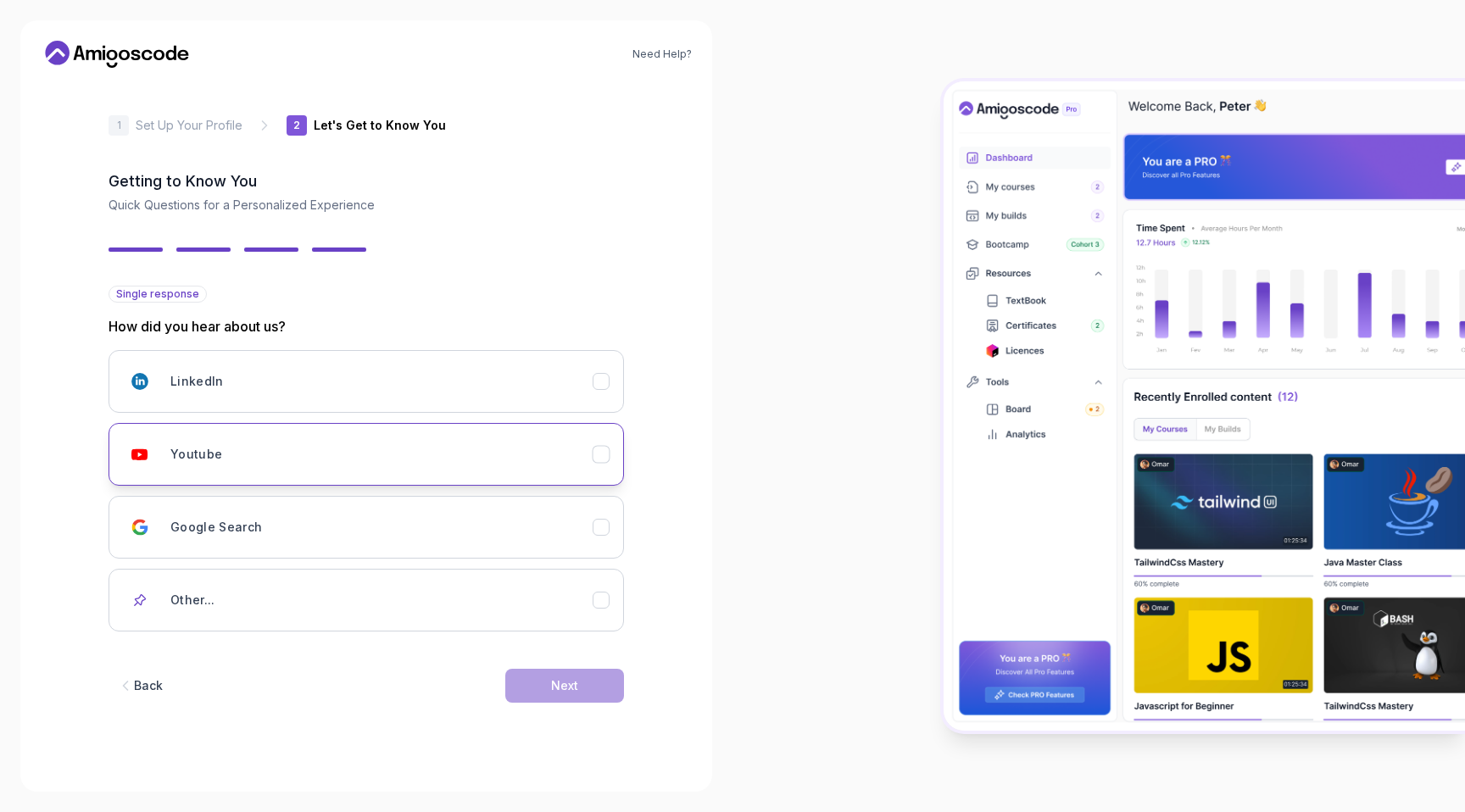
click at [371, 469] on div "Youtube" at bounding box center [381, 454] width 422 height 34
click at [545, 681] on button "Next" at bounding box center [564, 686] width 118 height 34
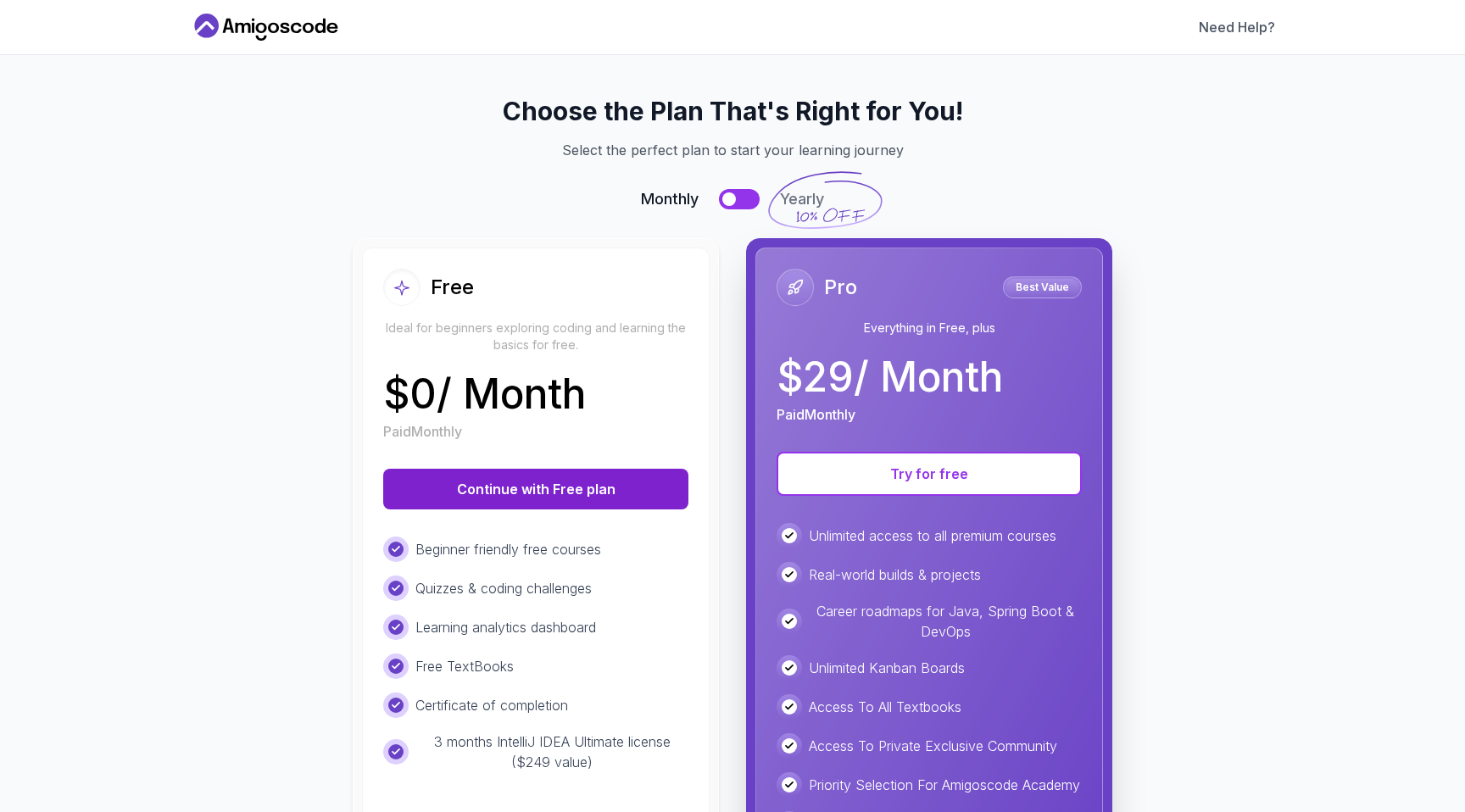
click at [618, 487] on button "Continue with Free plan" at bounding box center [536, 489] width 305 height 41
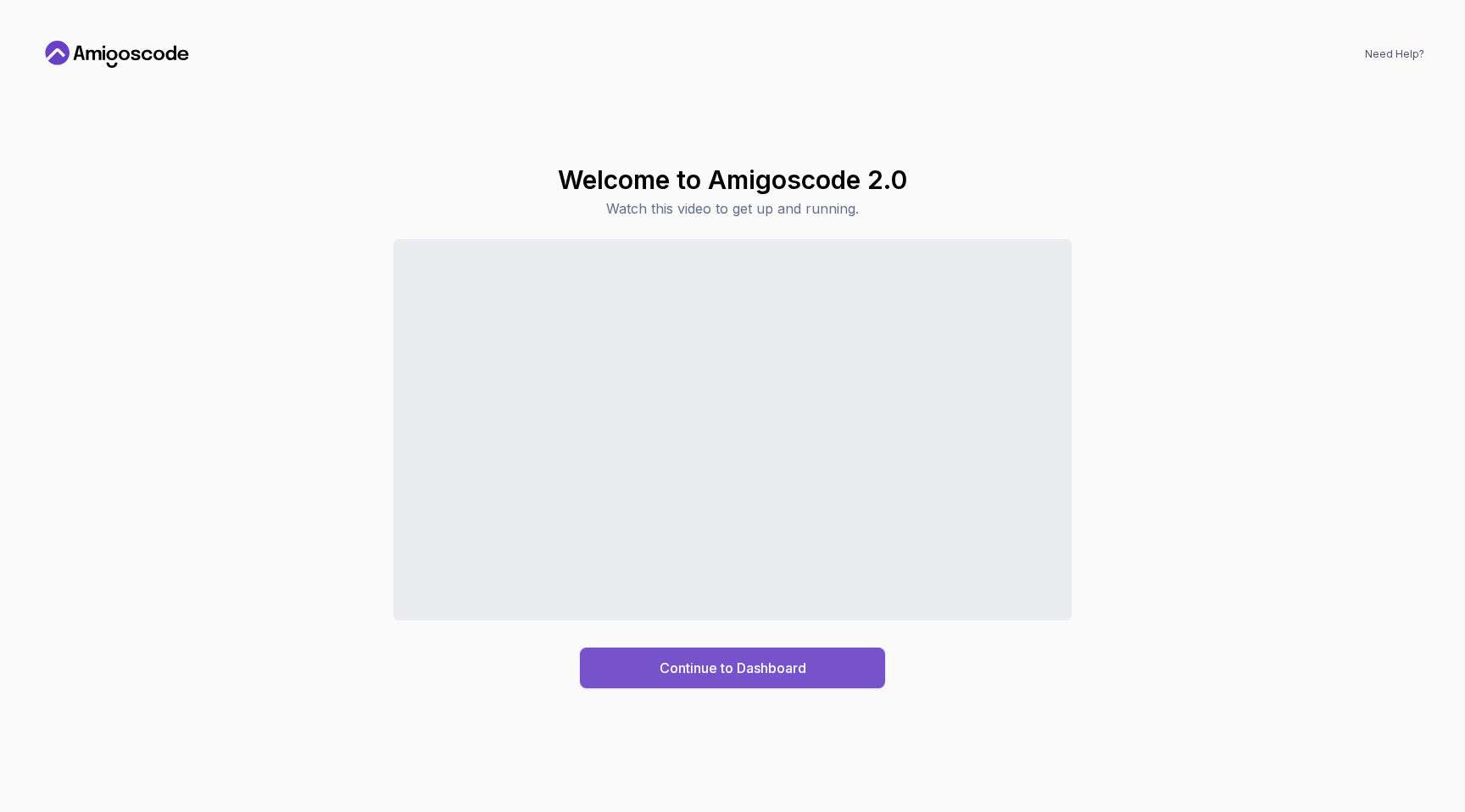
click at [777, 664] on div "Continue to Dashboard" at bounding box center [733, 669] width 147 height 21
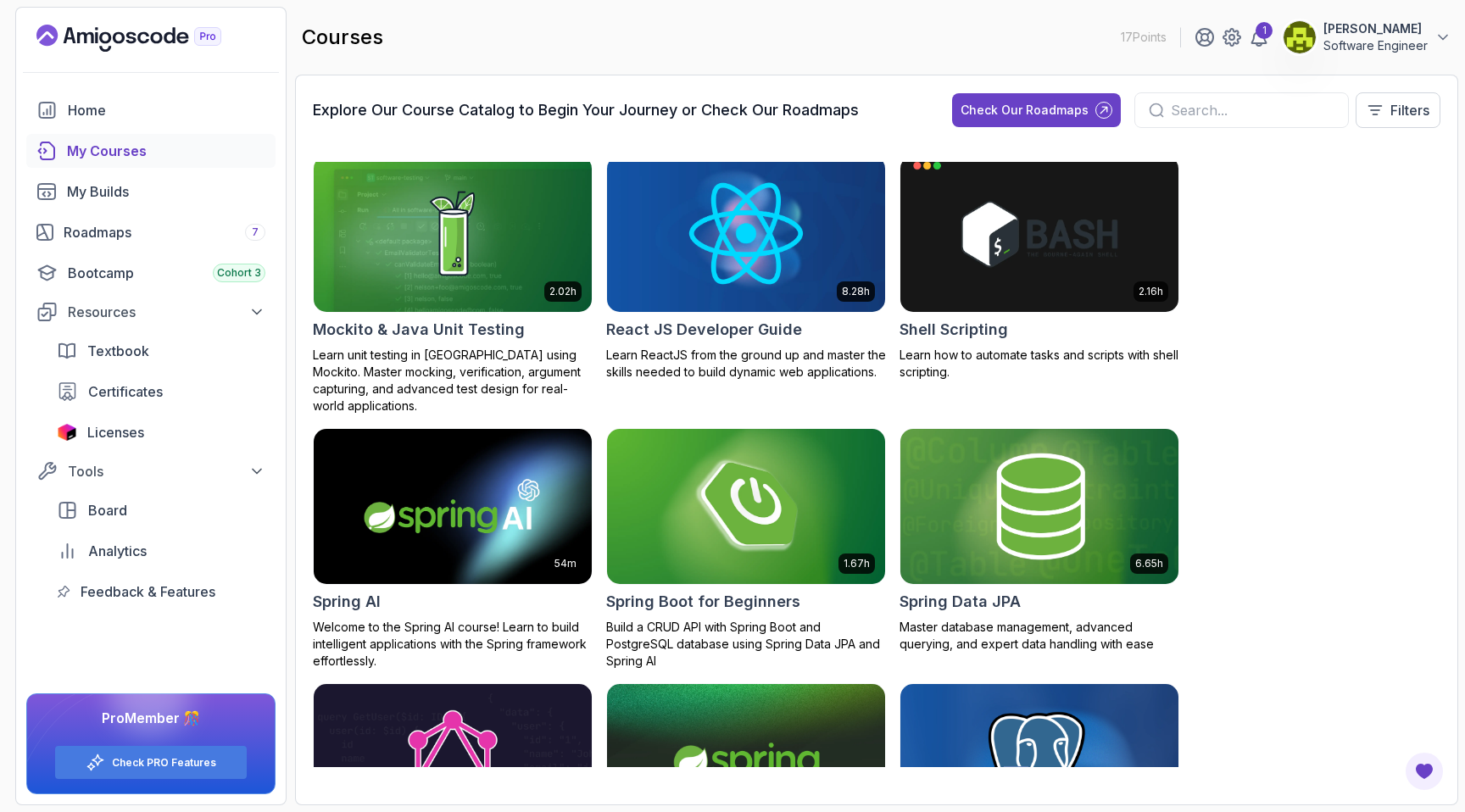
scroll to position [3234, 0]
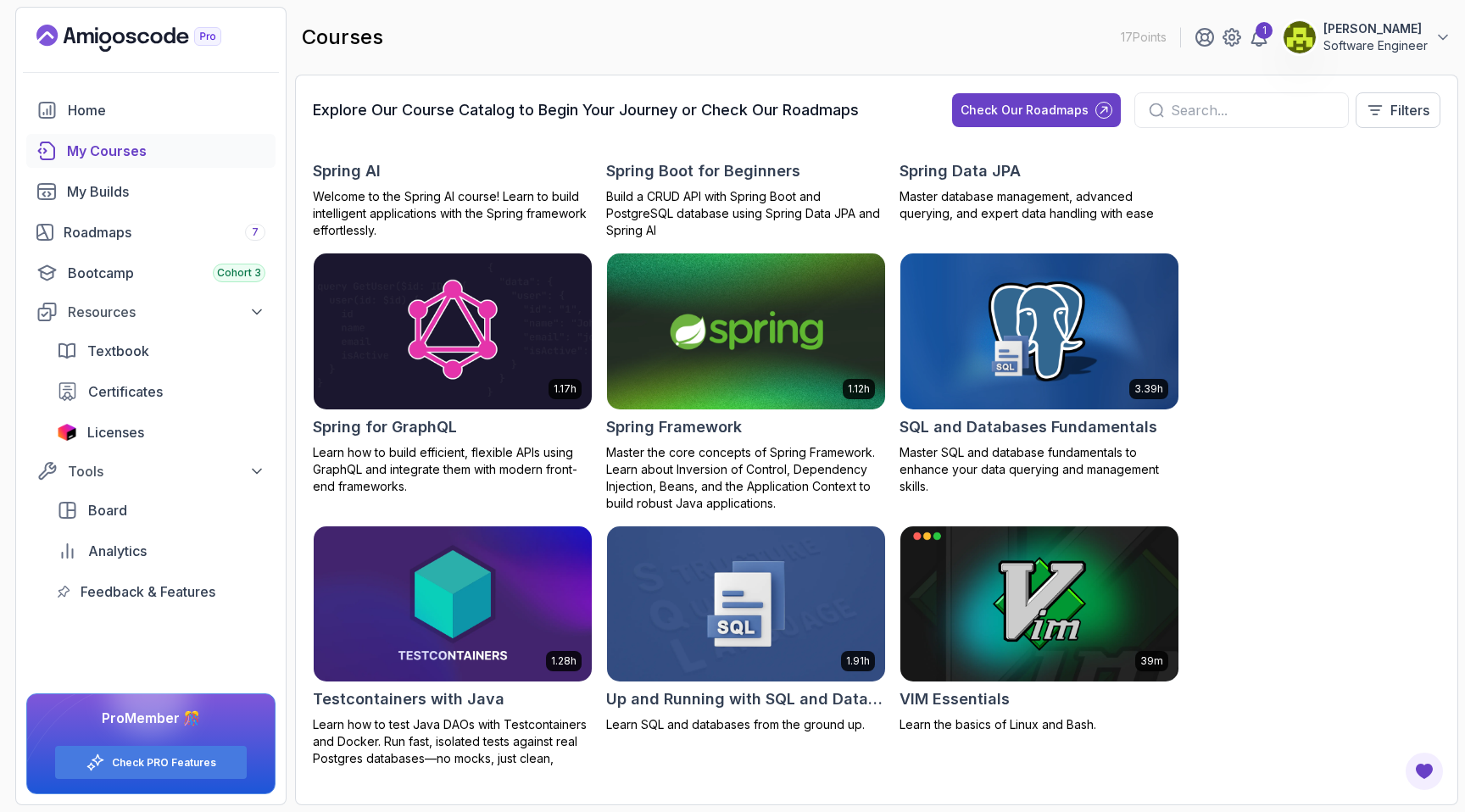
click at [728, 352] on img at bounding box center [746, 332] width 292 height 163
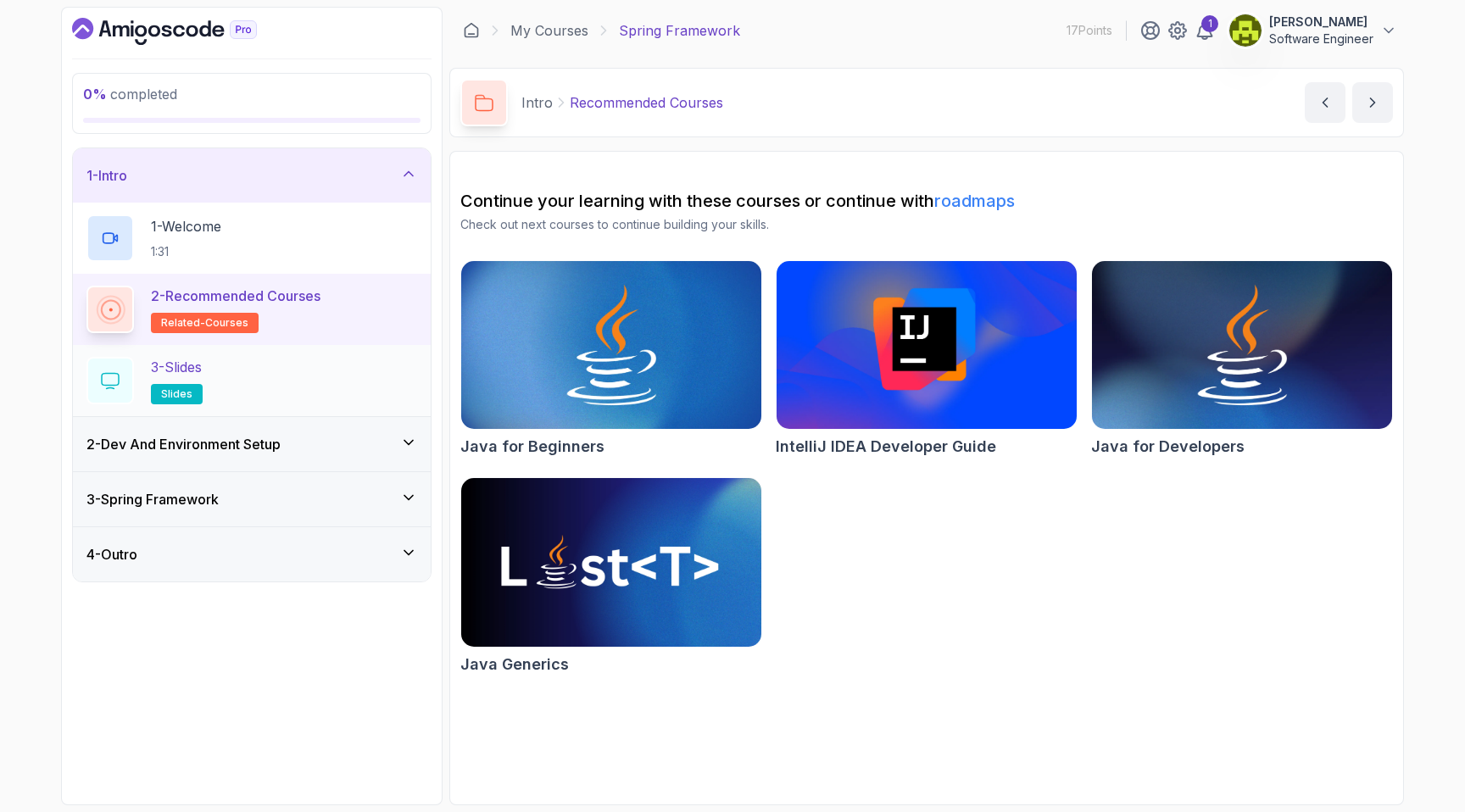
click at [173, 353] on div "3 - Slides slides" at bounding box center [251, 381] width 358 height 71
click at [238, 376] on div "3 - Slides slides" at bounding box center [251, 380] width 331 height 48
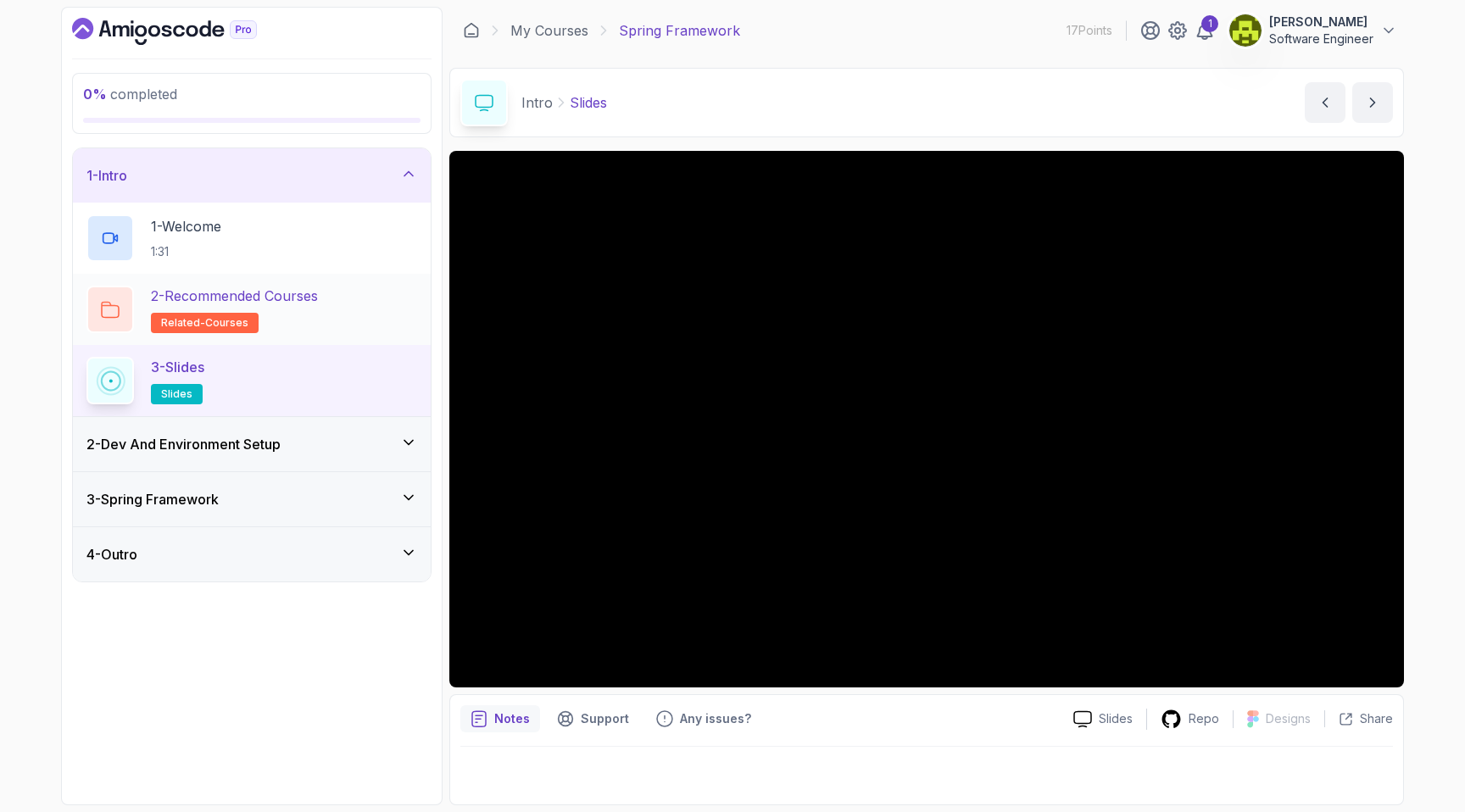
click at [263, 330] on h2 "2 - Recommended Courses related-courses" at bounding box center [234, 309] width 167 height 48
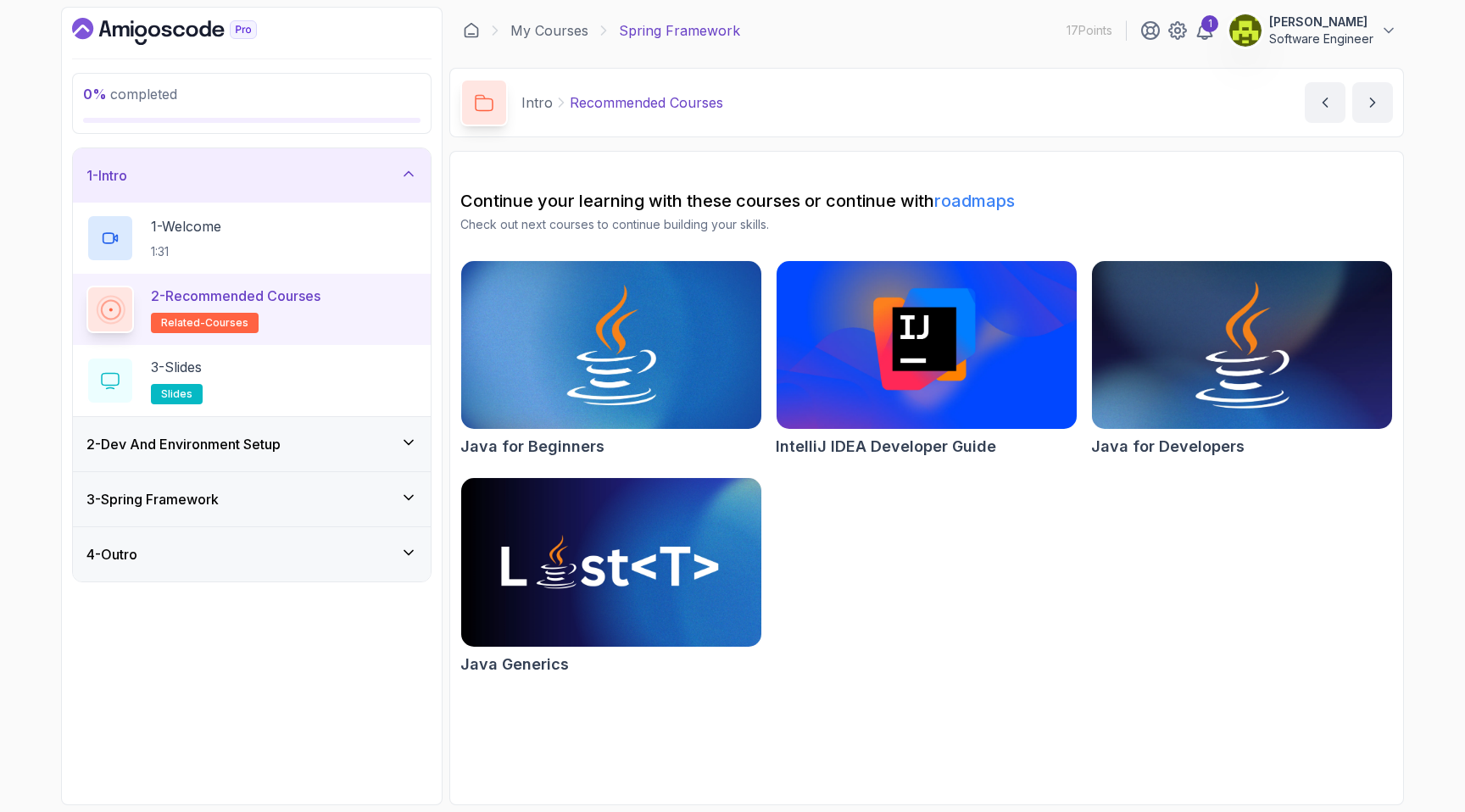
click at [1213, 316] on img at bounding box center [1242, 345] width 315 height 176
click at [156, 188] on div "1 - Intro" at bounding box center [251, 175] width 358 height 54
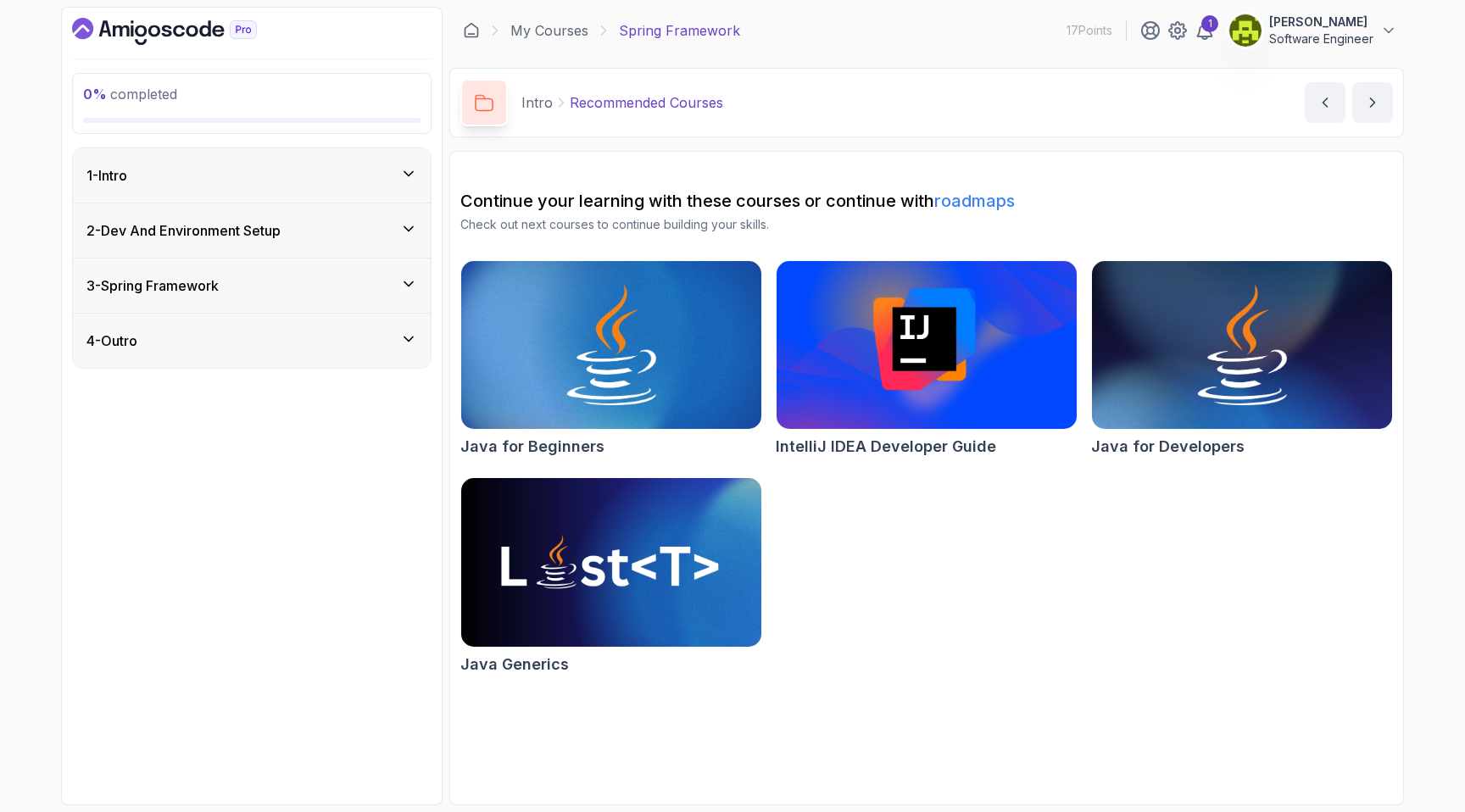
click at [156, 188] on div "1 - Intro" at bounding box center [251, 175] width 358 height 54
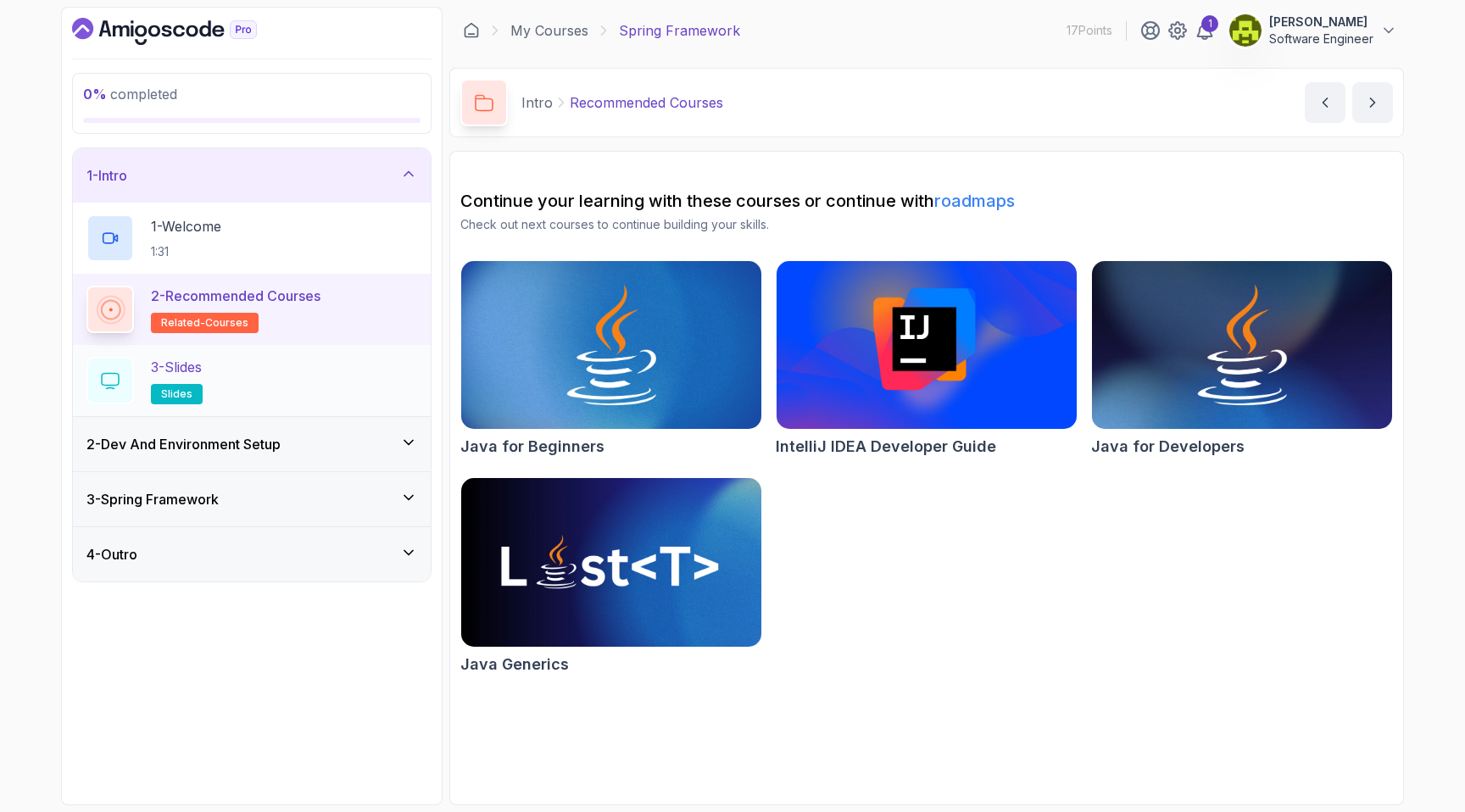
click at [186, 371] on p "3 - Slides" at bounding box center [176, 367] width 51 height 21
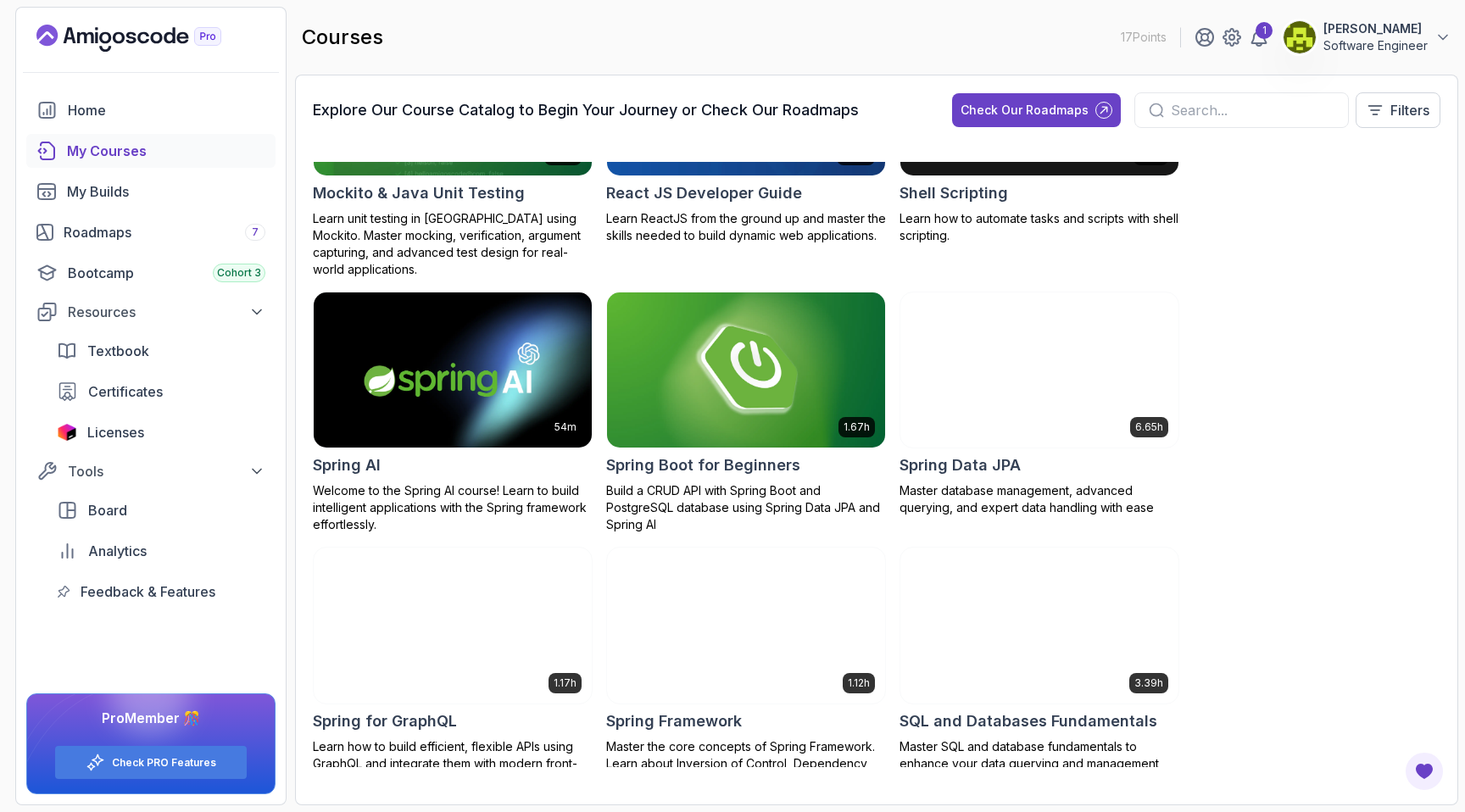
scroll to position [2943, 0]
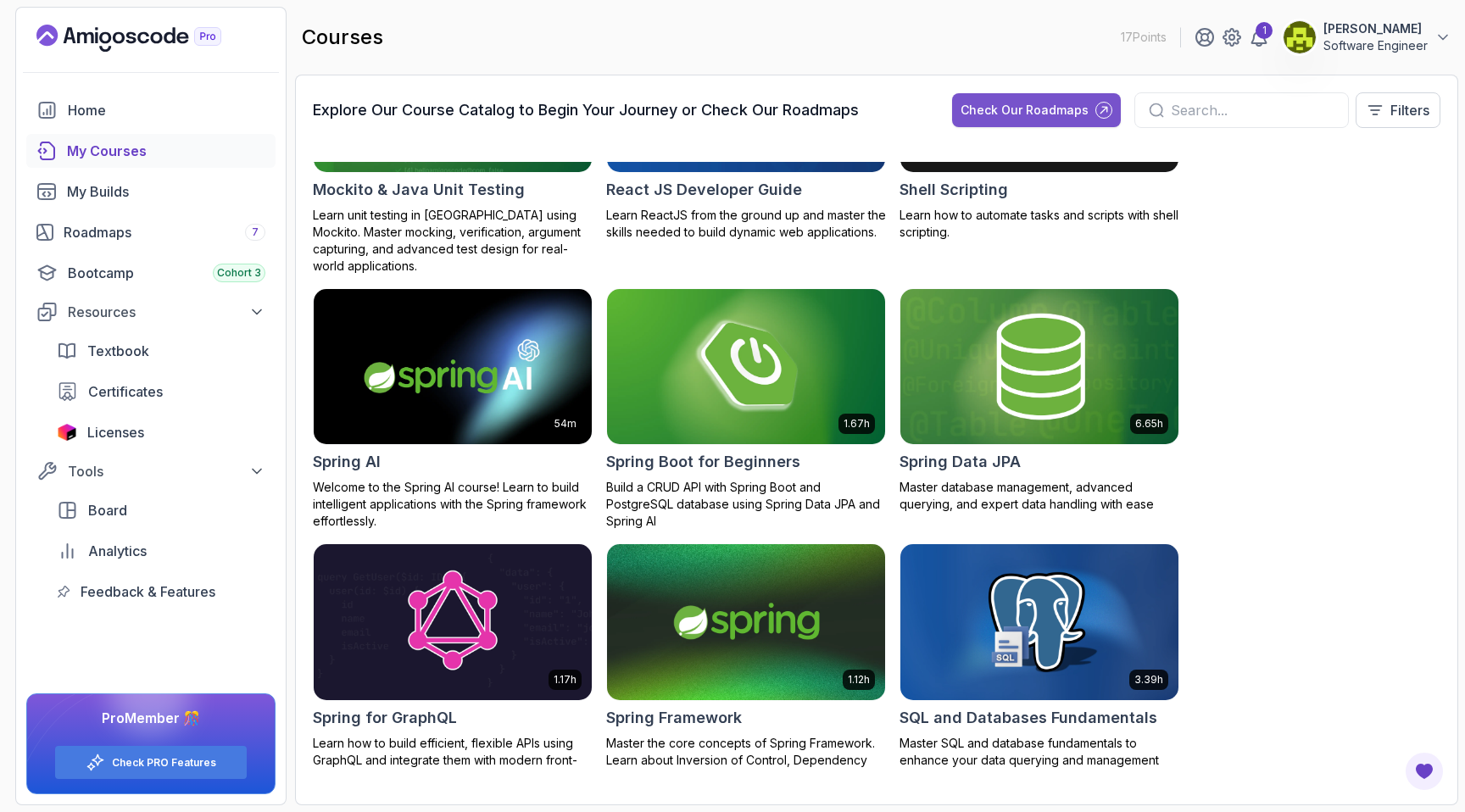
click at [1013, 109] on div "Check Our Roadmaps" at bounding box center [1024, 111] width 128 height 17
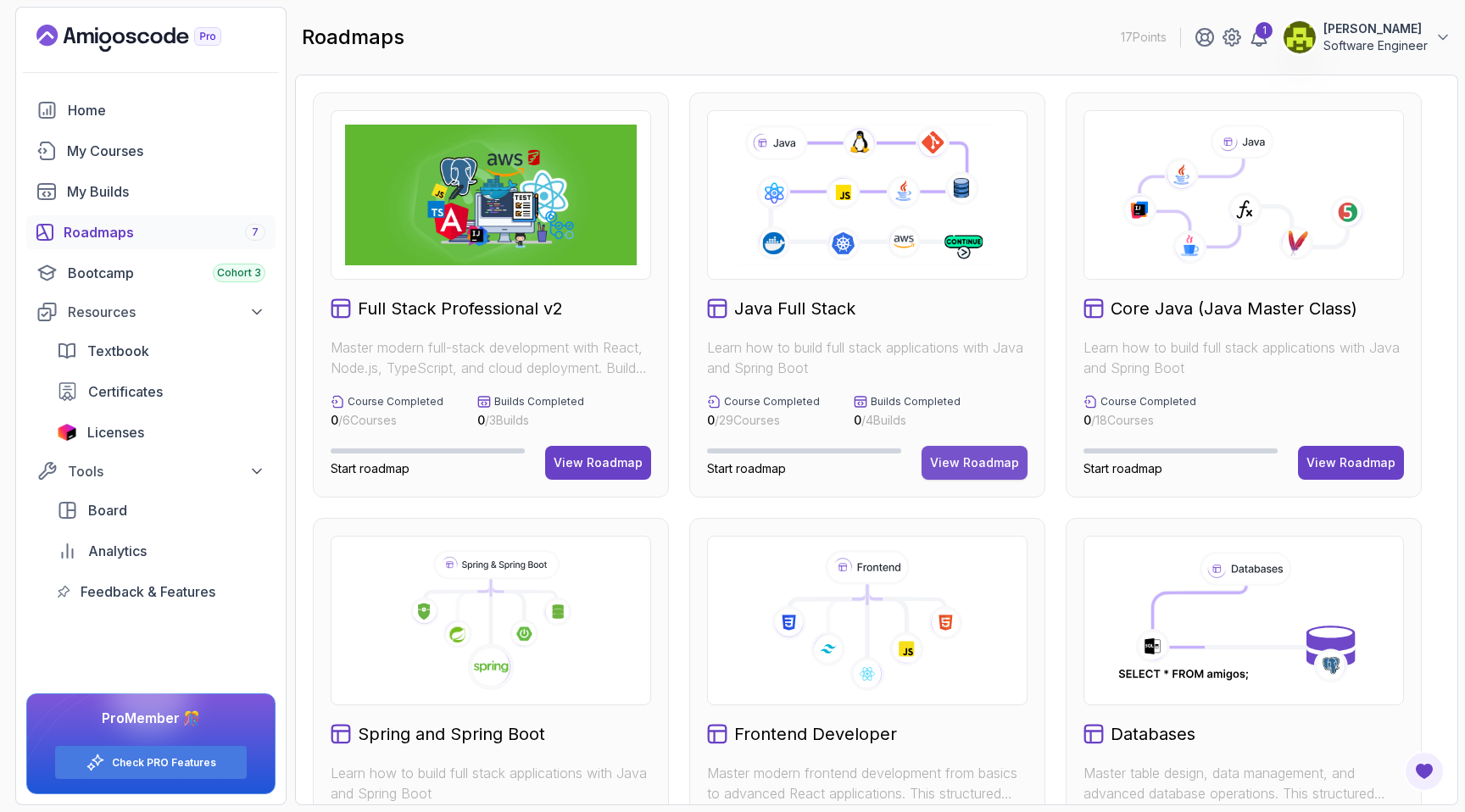
click at [992, 461] on div "View Roadmap" at bounding box center [974, 463] width 89 height 17
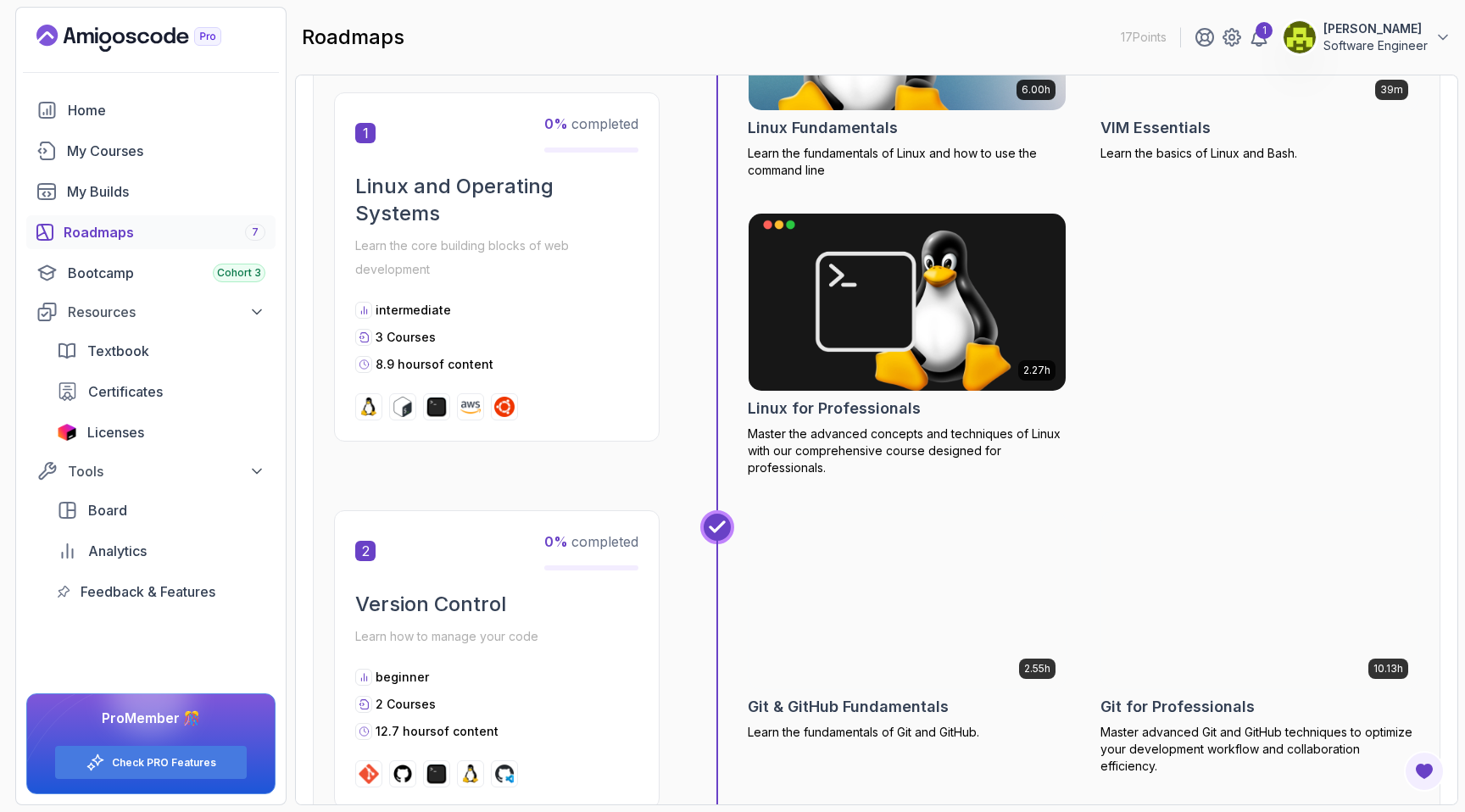
scroll to position [485, 0]
